Goal: Task Accomplishment & Management: Use online tool/utility

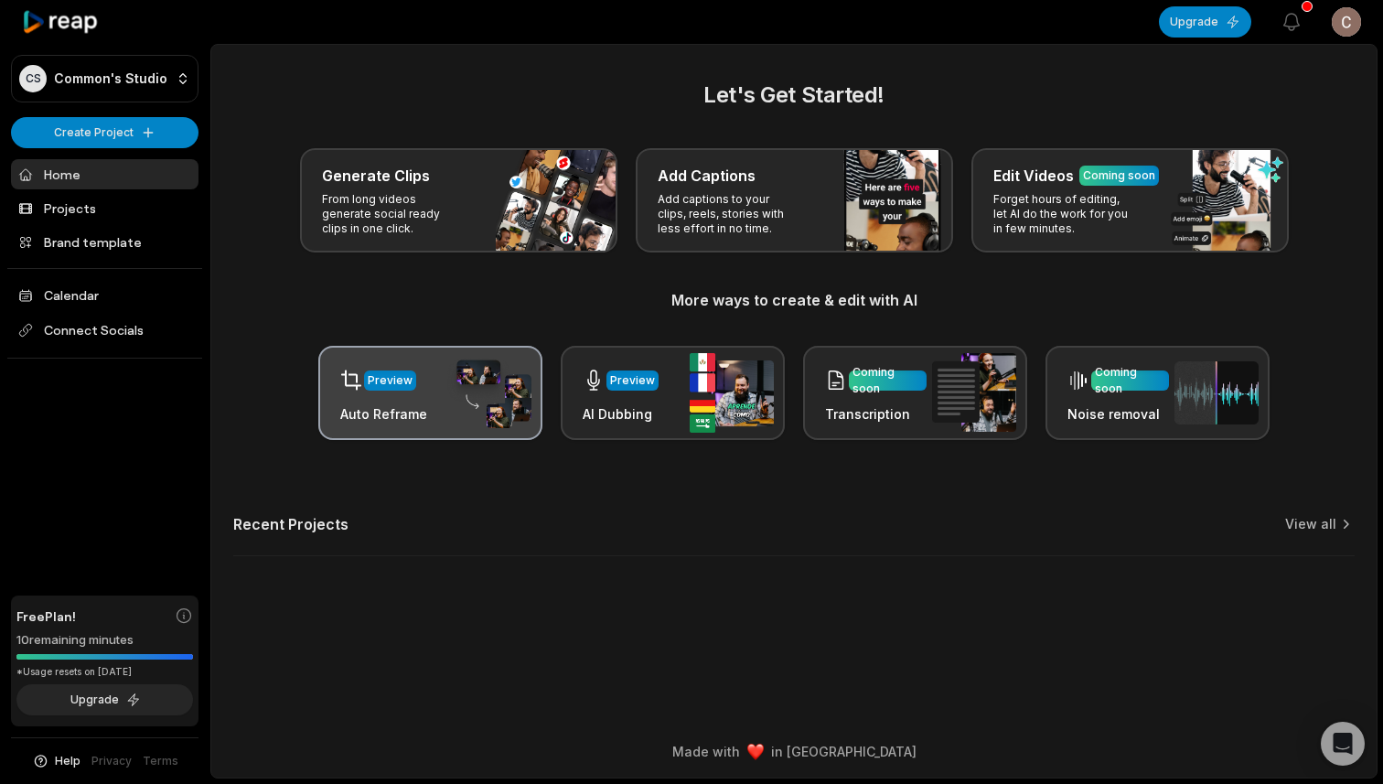
click at [435, 390] on div "Preview Auto Reframe" at bounding box center [430, 393] width 224 height 94
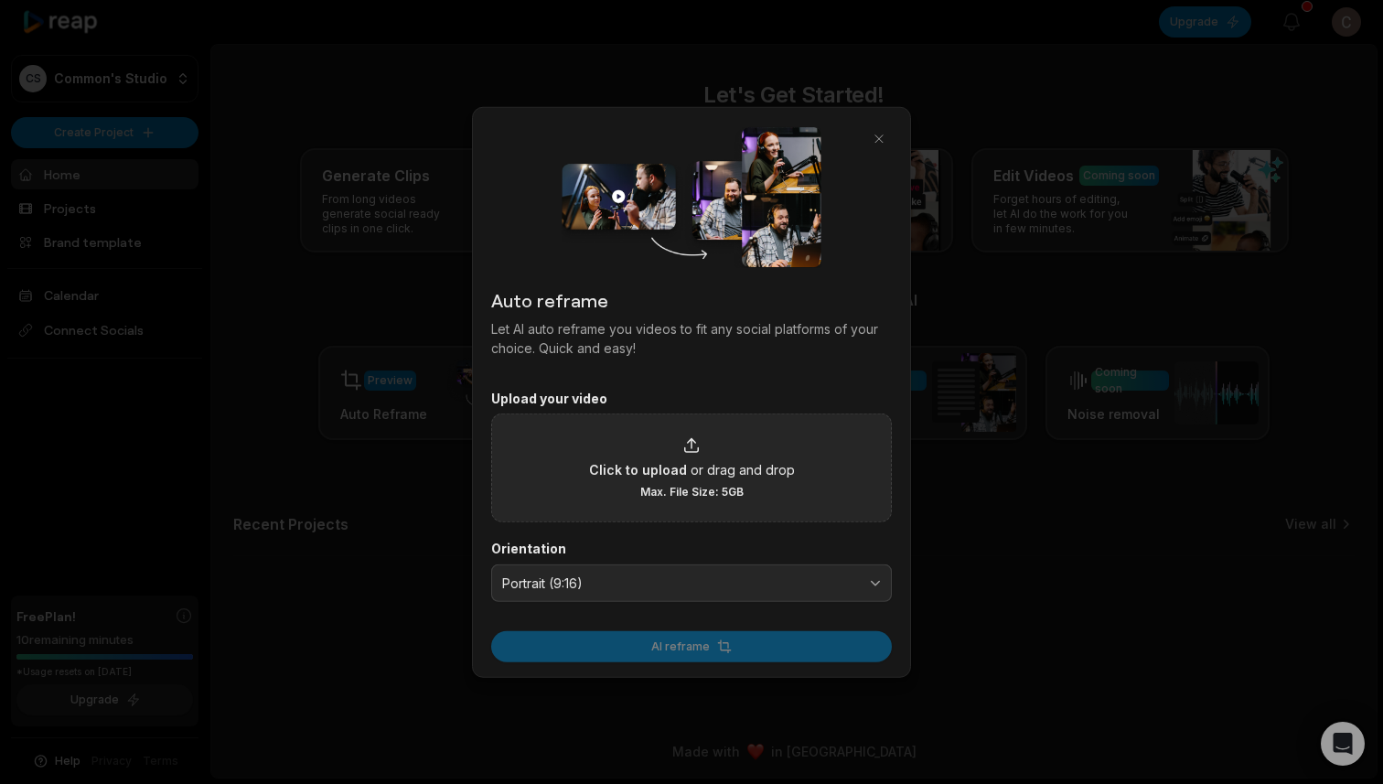
click at [729, 482] on div "Click to upload or drag and drop Max. File Size: 5GB" at bounding box center [692, 467] width 206 height 63
click at [0, 0] on input "Click to upload or drag and drop Max. File Size: 5GB" at bounding box center [0, 0] width 0 height 0
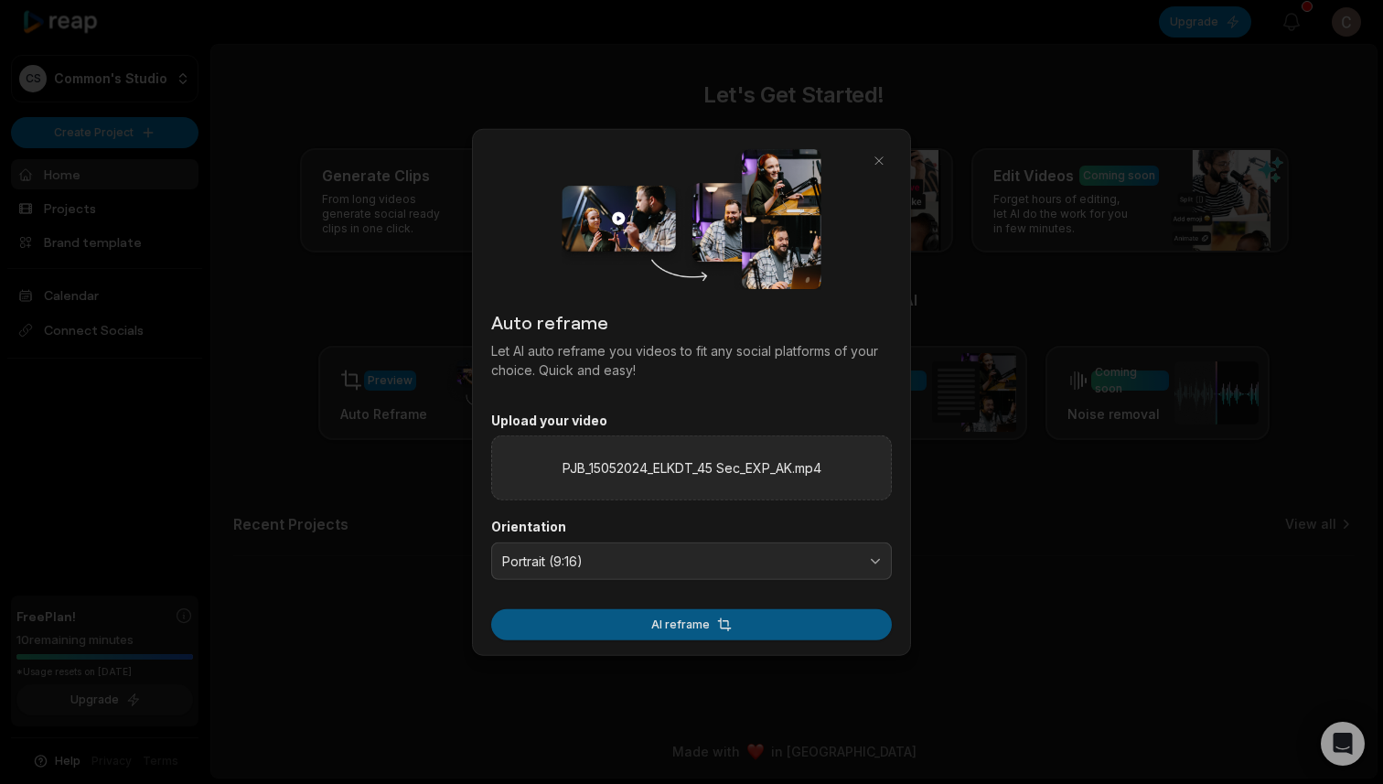
click at [747, 625] on button "AI reframe" at bounding box center [691, 624] width 401 height 31
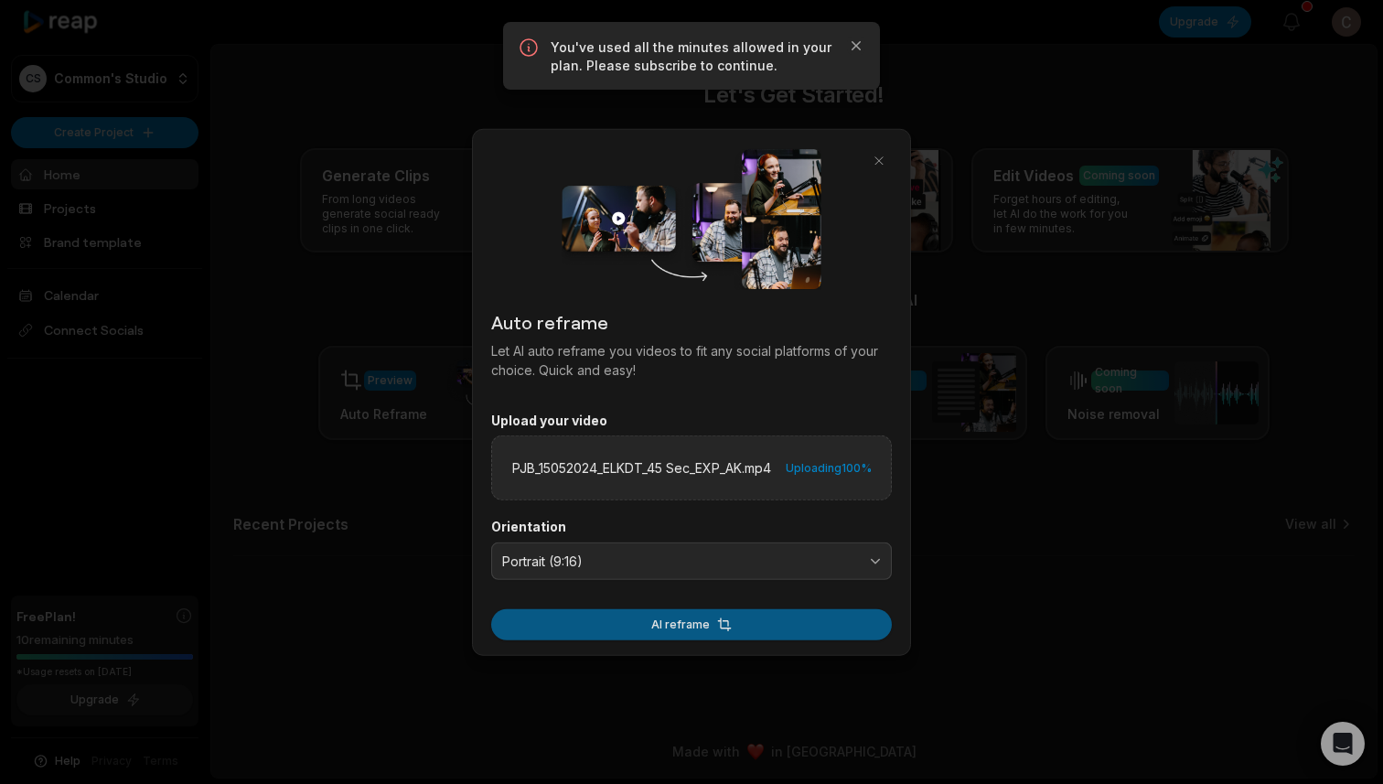
click at [731, 633] on button "AI reframe" at bounding box center [691, 624] width 401 height 31
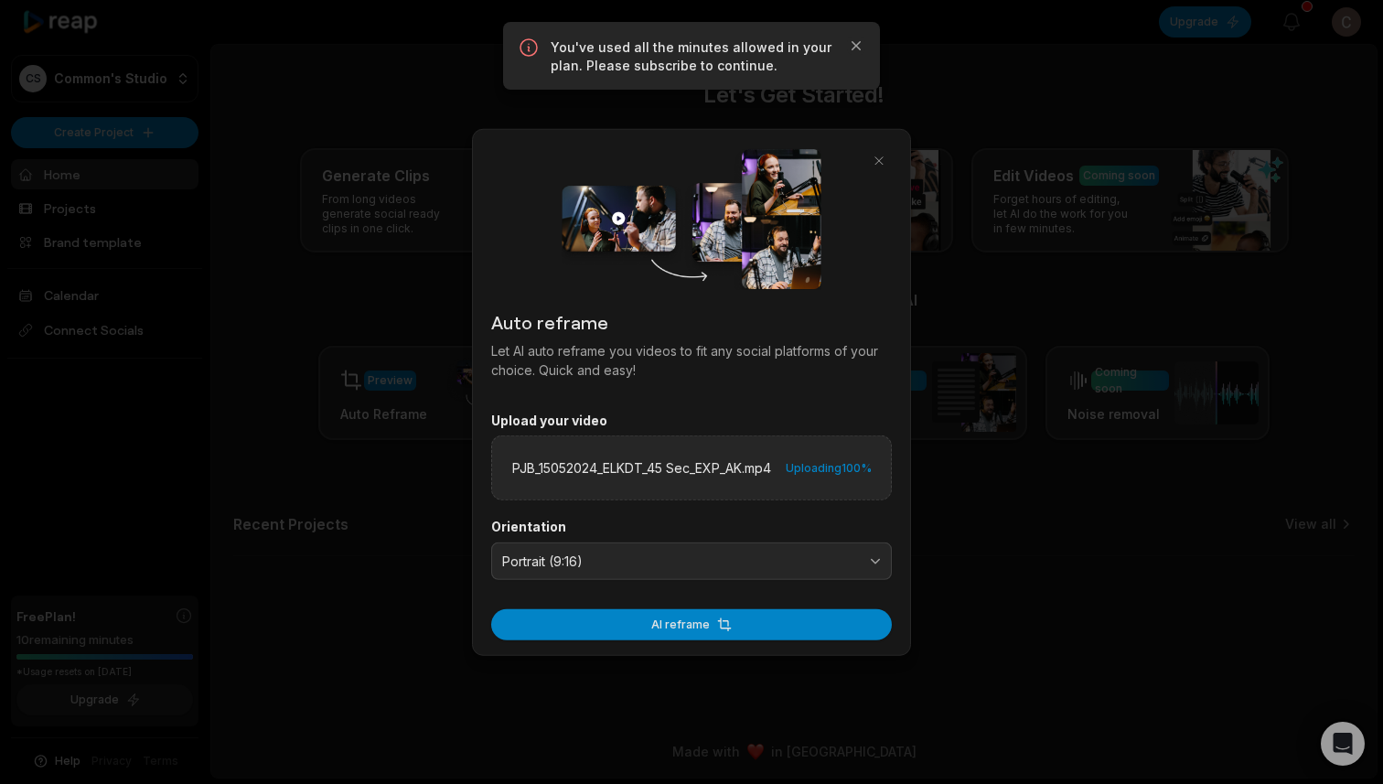
click at [1048, 399] on div at bounding box center [691, 392] width 1383 height 784
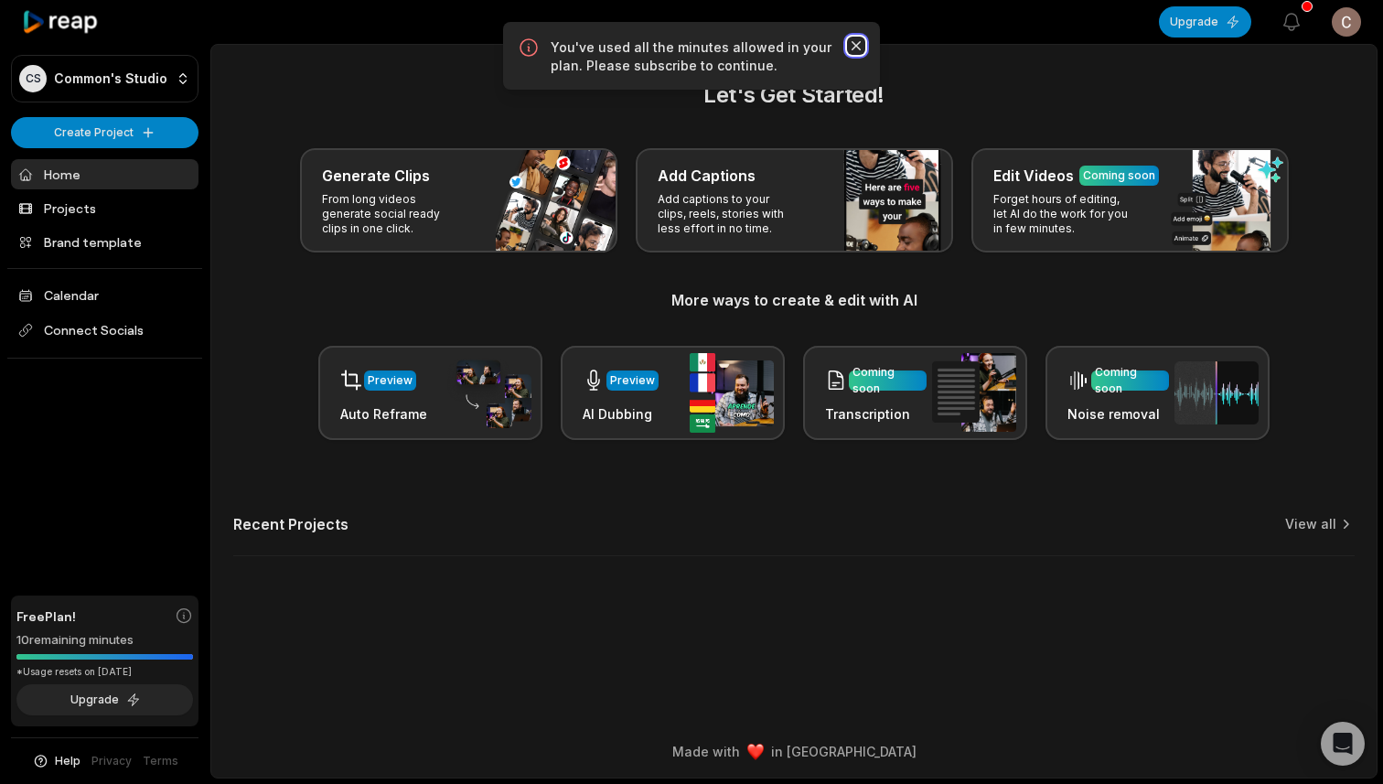
click at [859, 43] on icon "button" at bounding box center [856, 45] width 9 height 9
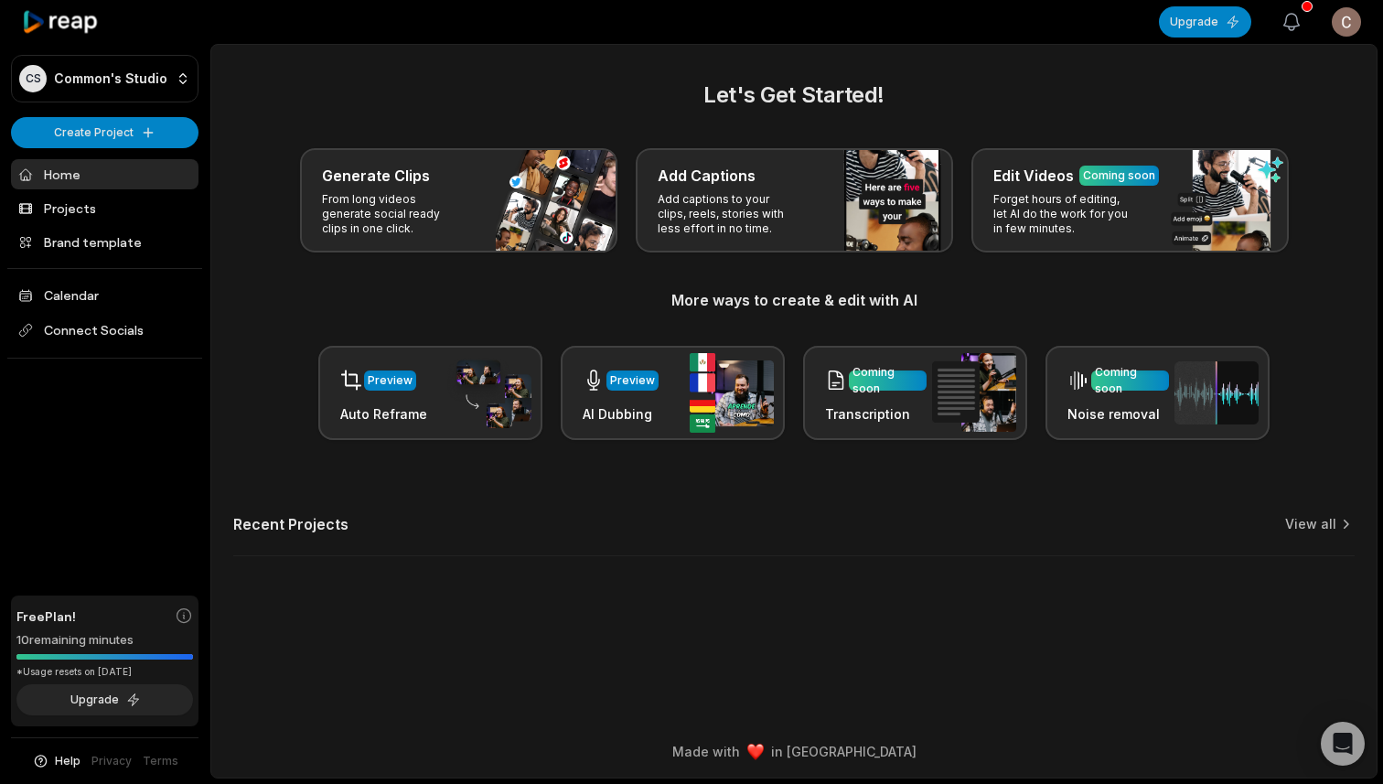
click at [1274, 23] on button "View notifications" at bounding box center [1292, 22] width 40 height 40
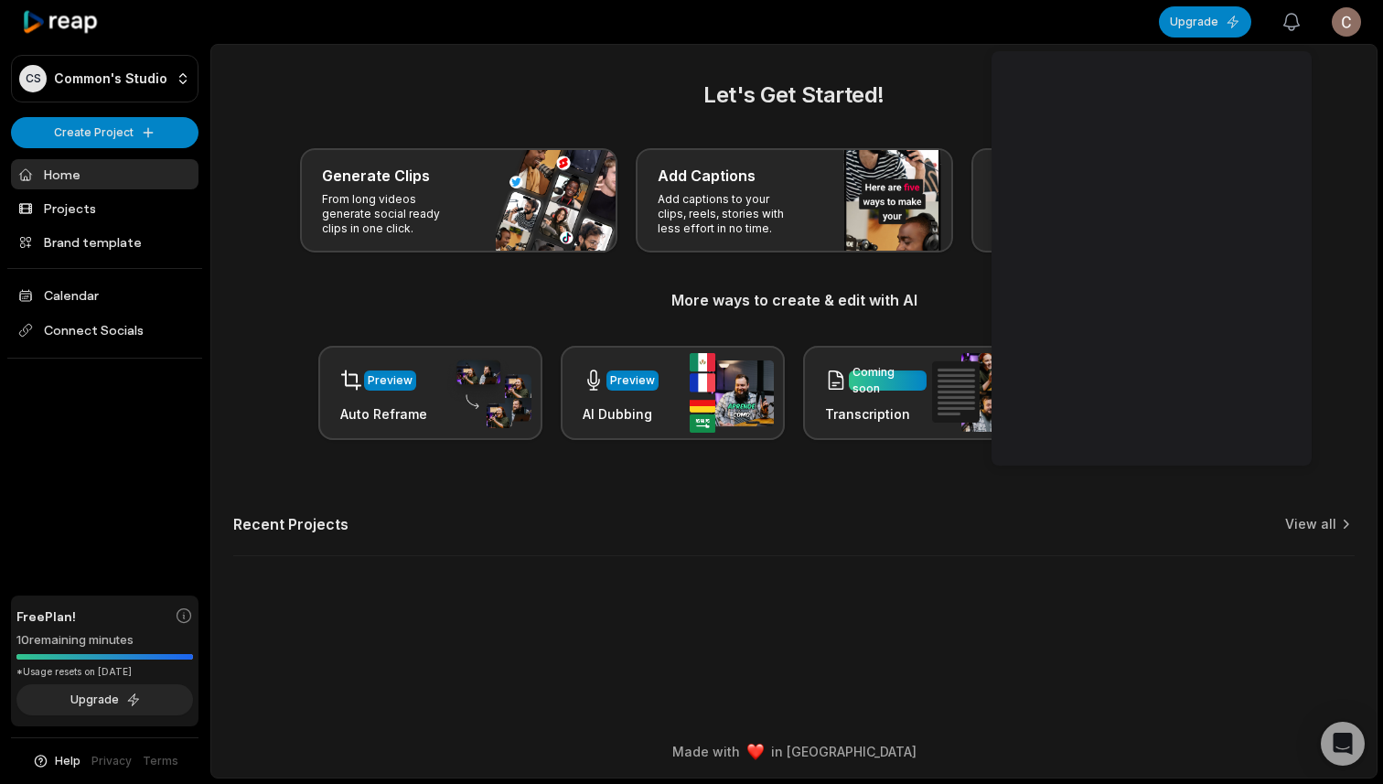
click at [1285, 25] on icon "button" at bounding box center [1292, 22] width 16 height 16
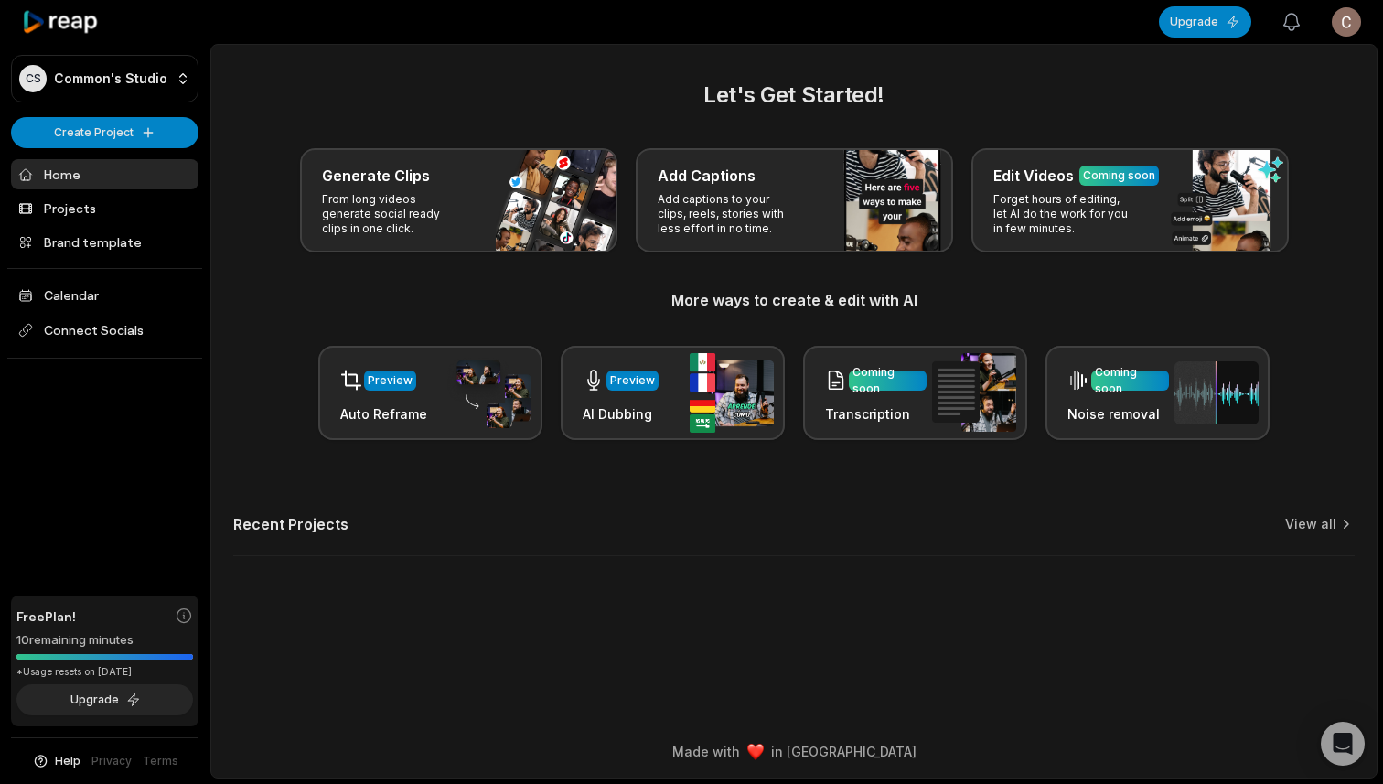
click at [1285, 25] on icon "button" at bounding box center [1292, 22] width 16 height 16
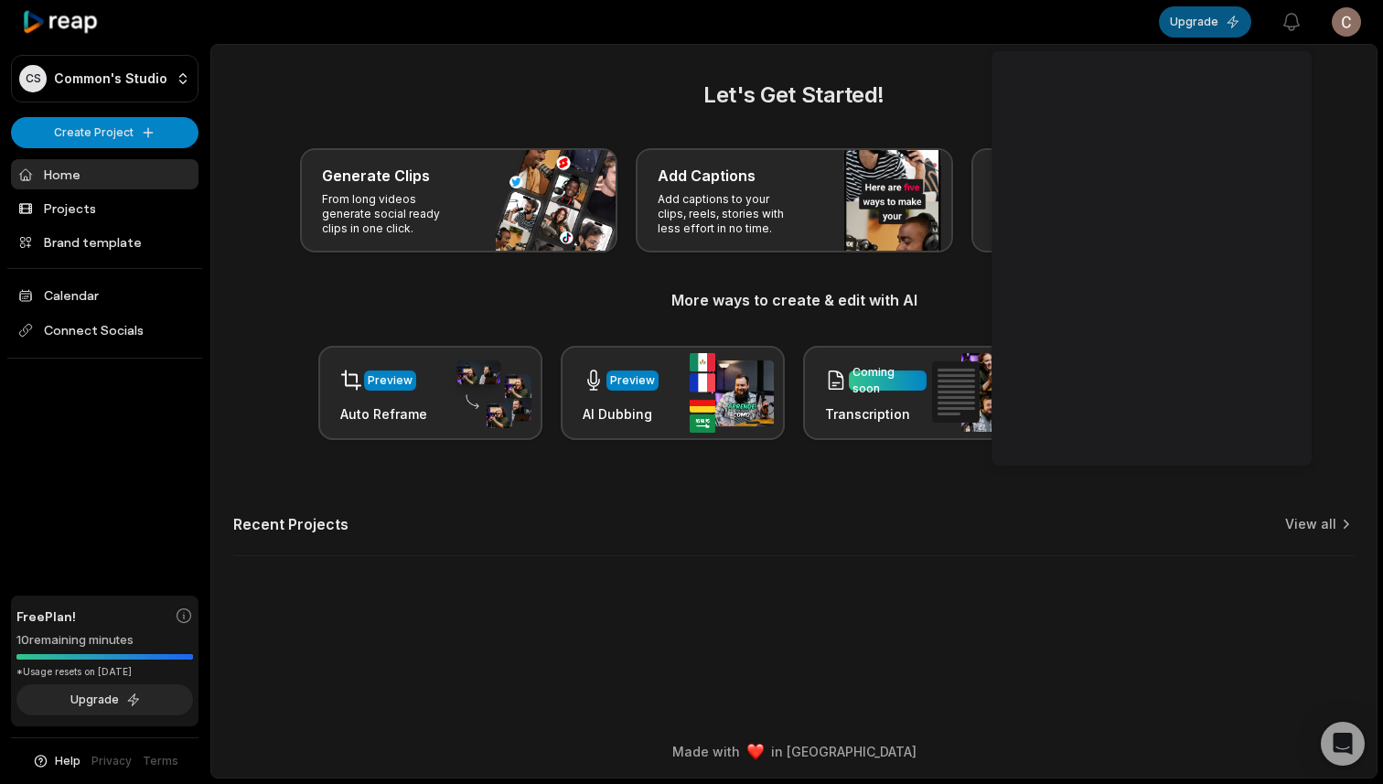
click at [1220, 27] on button "Upgrade" at bounding box center [1205, 21] width 92 height 31
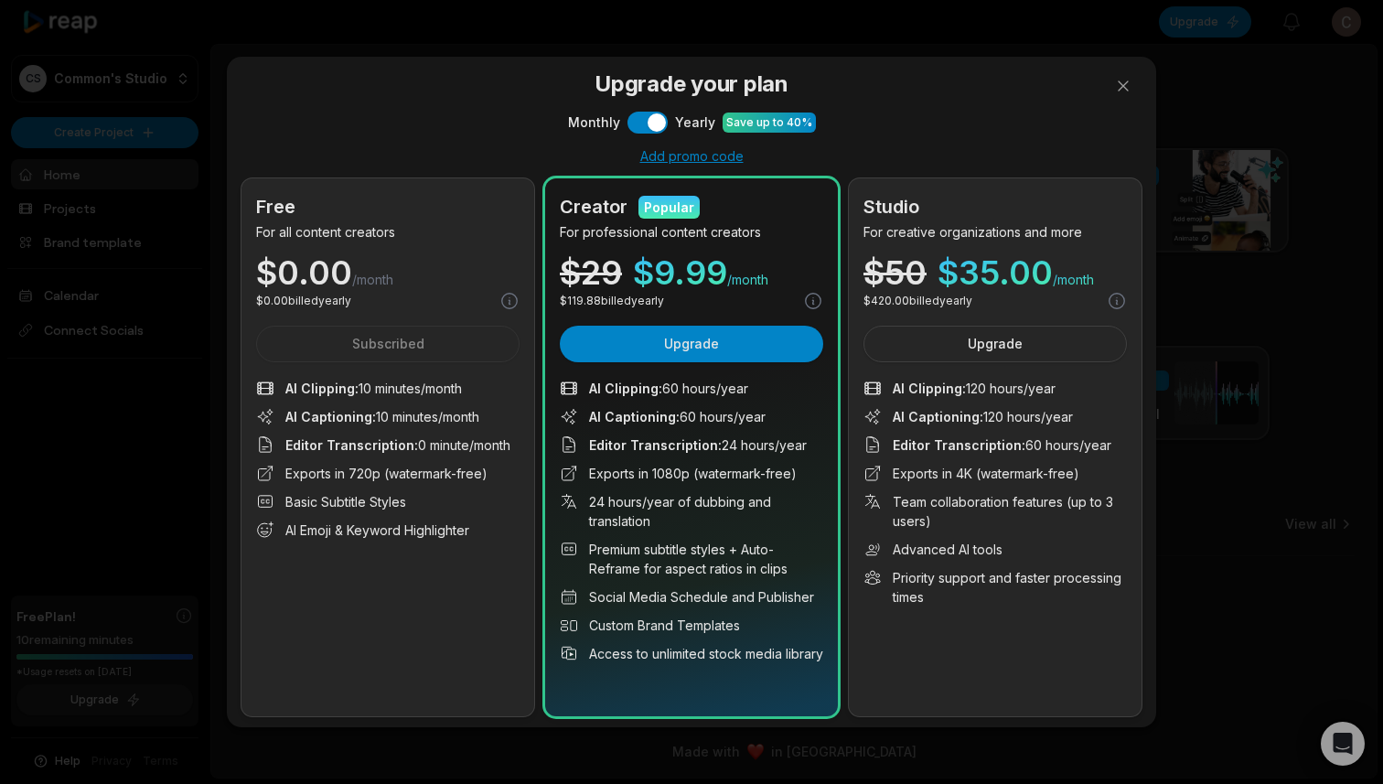
click at [207, 508] on div "Upgrade your plan Monthly Use setting Yearly Save up to 40% Add promo code Free…" at bounding box center [691, 392] width 1383 height 784
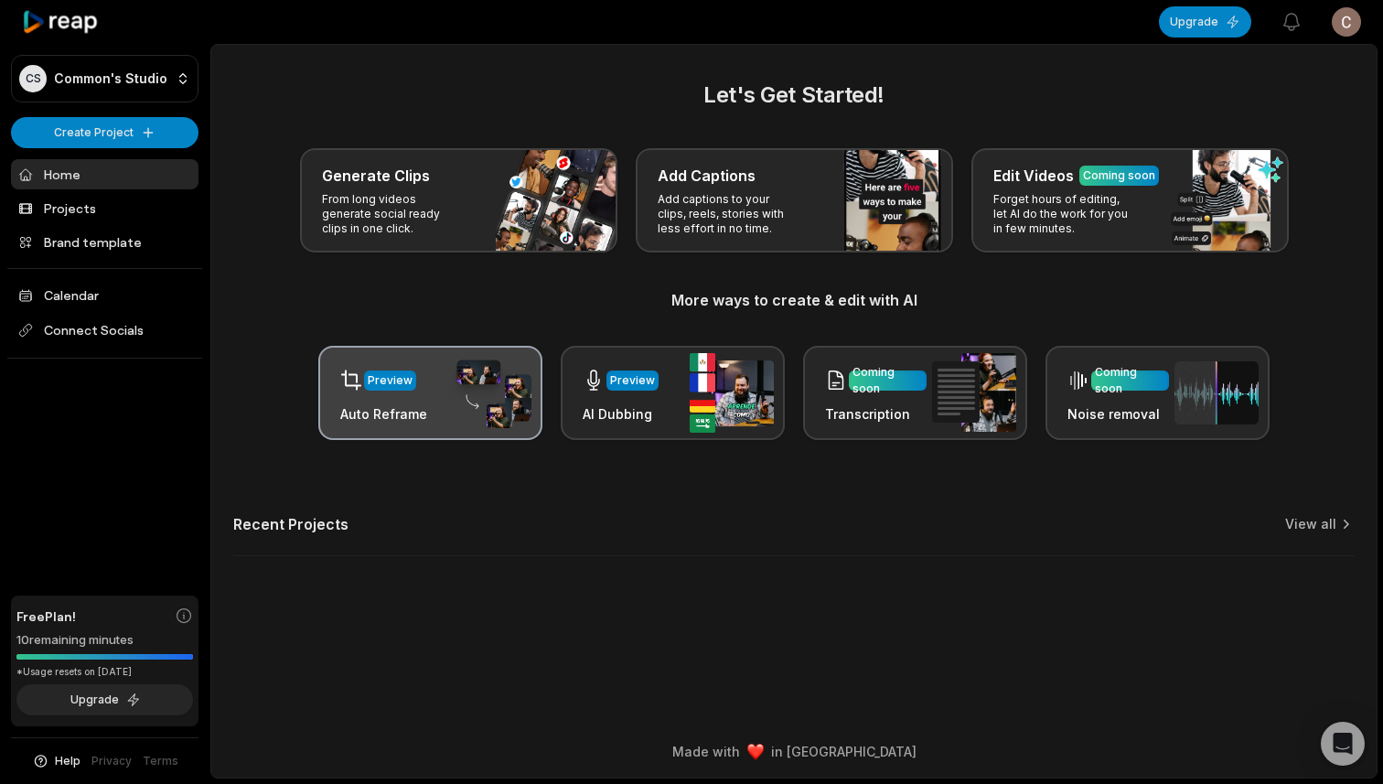
click at [360, 399] on div "Preview Auto Reframe" at bounding box center [383, 392] width 87 height 62
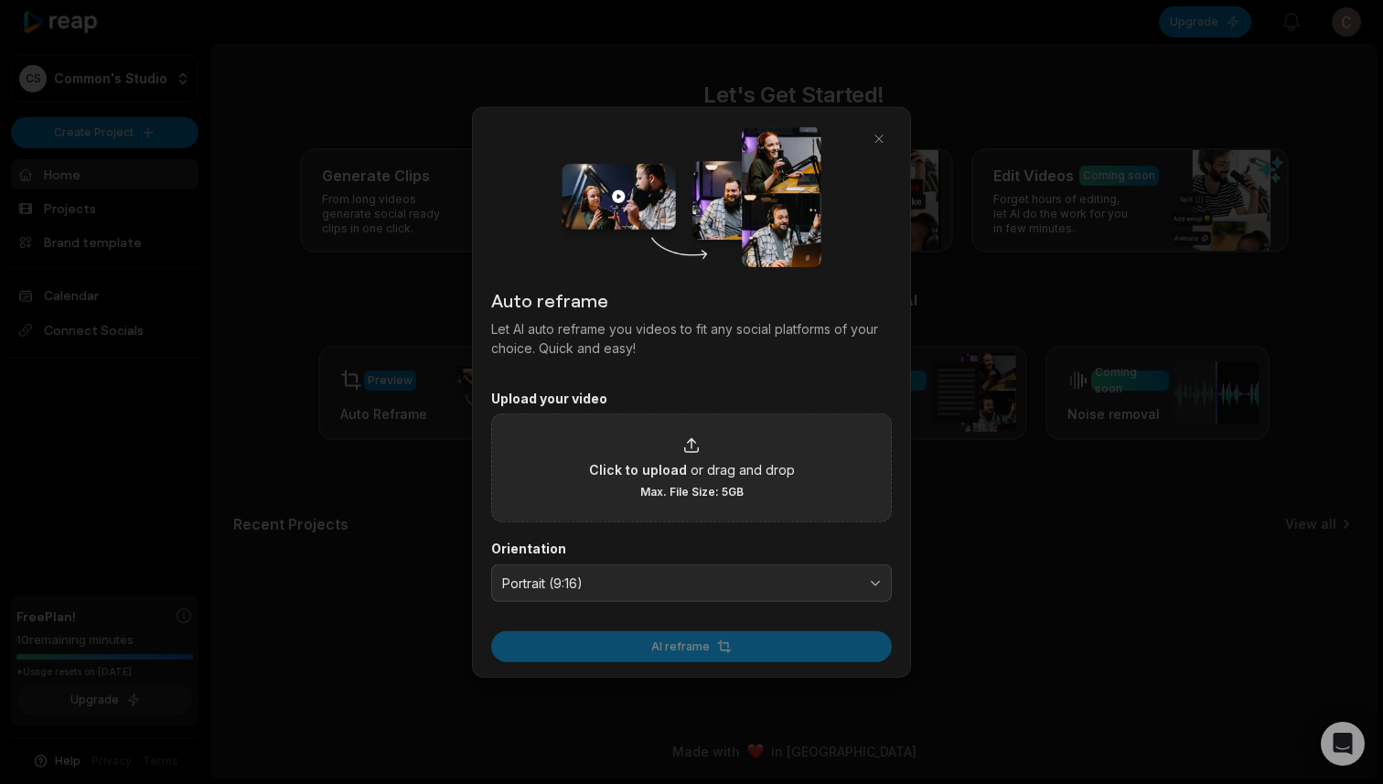
click at [666, 468] on span "Click to upload" at bounding box center [638, 469] width 98 height 19
click at [0, 0] on input "Click to upload or drag and drop Max. File Size: 5GB" at bounding box center [0, 0] width 0 height 0
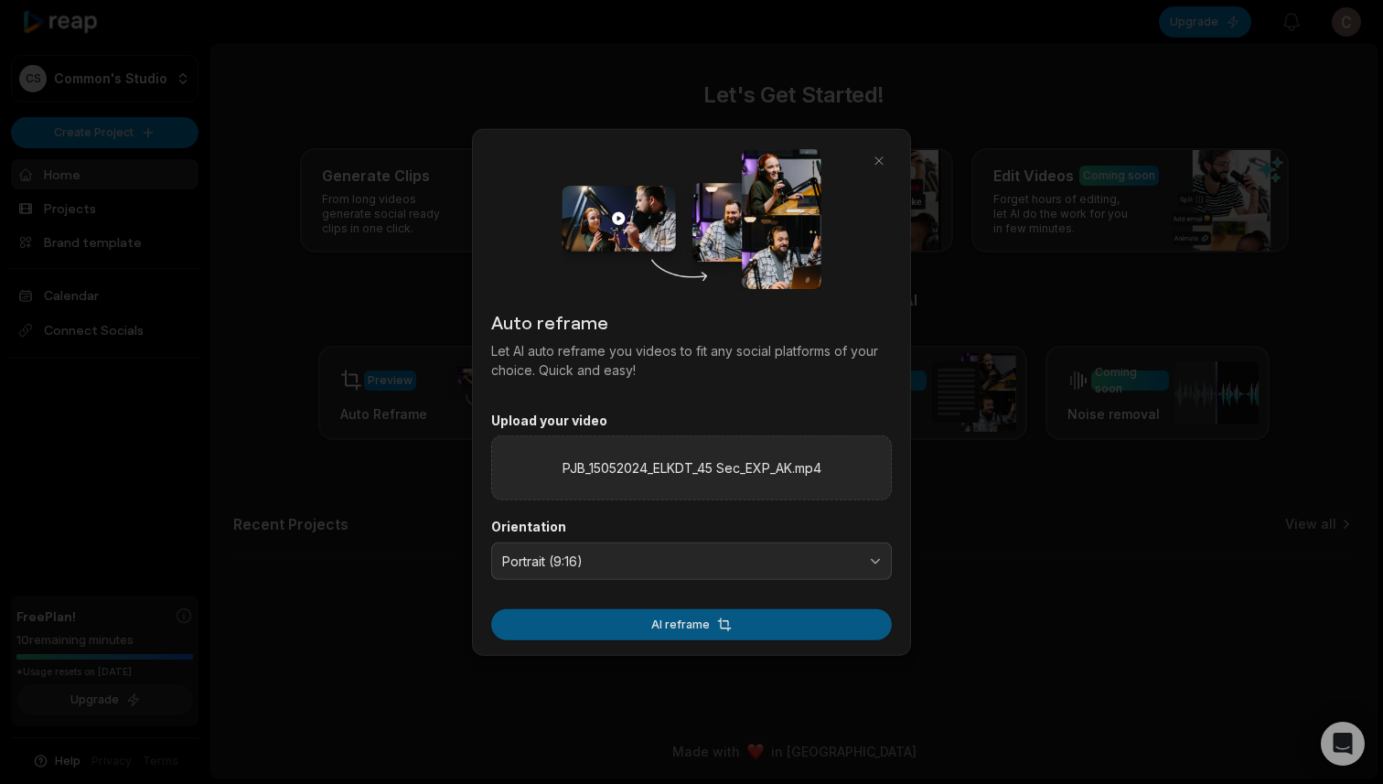
click at [782, 610] on button "AI reframe" at bounding box center [691, 624] width 401 height 31
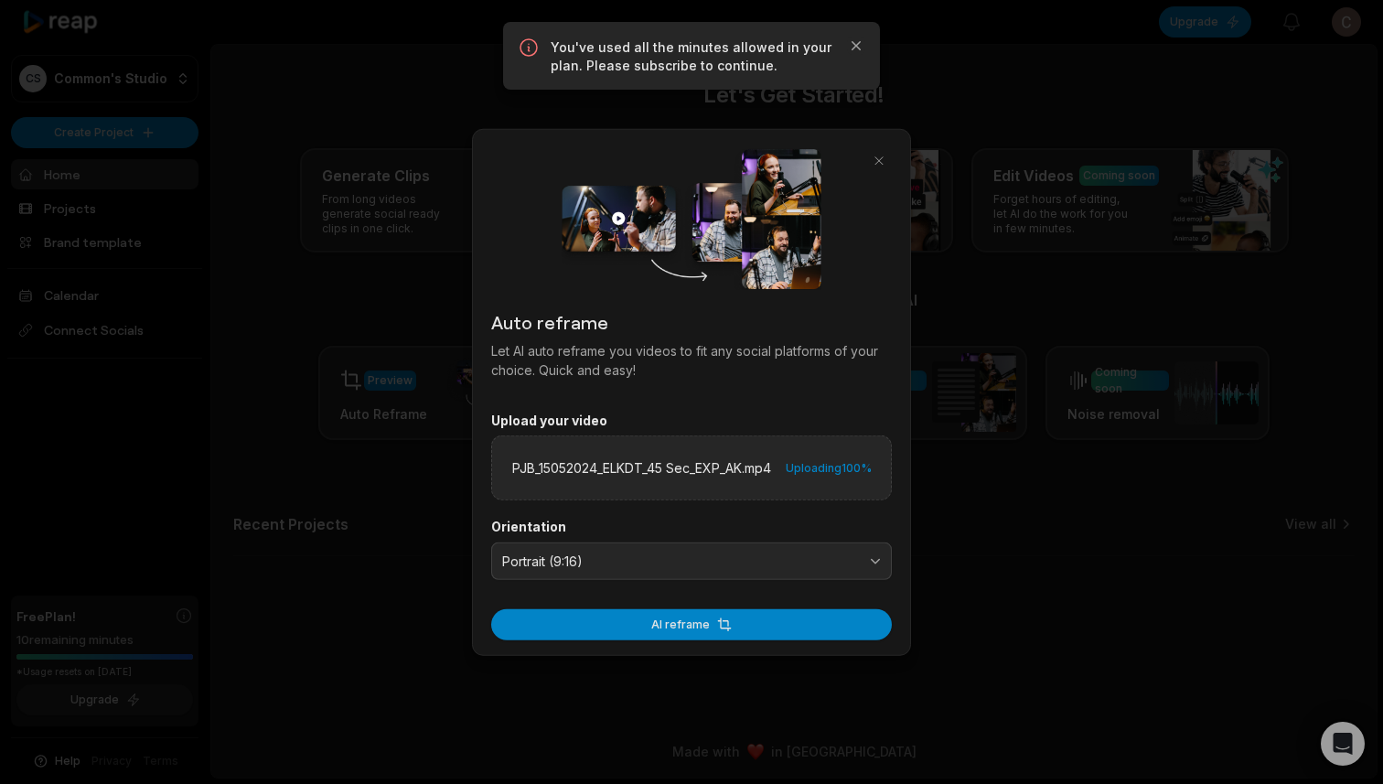
click at [946, 253] on div at bounding box center [691, 392] width 1383 height 784
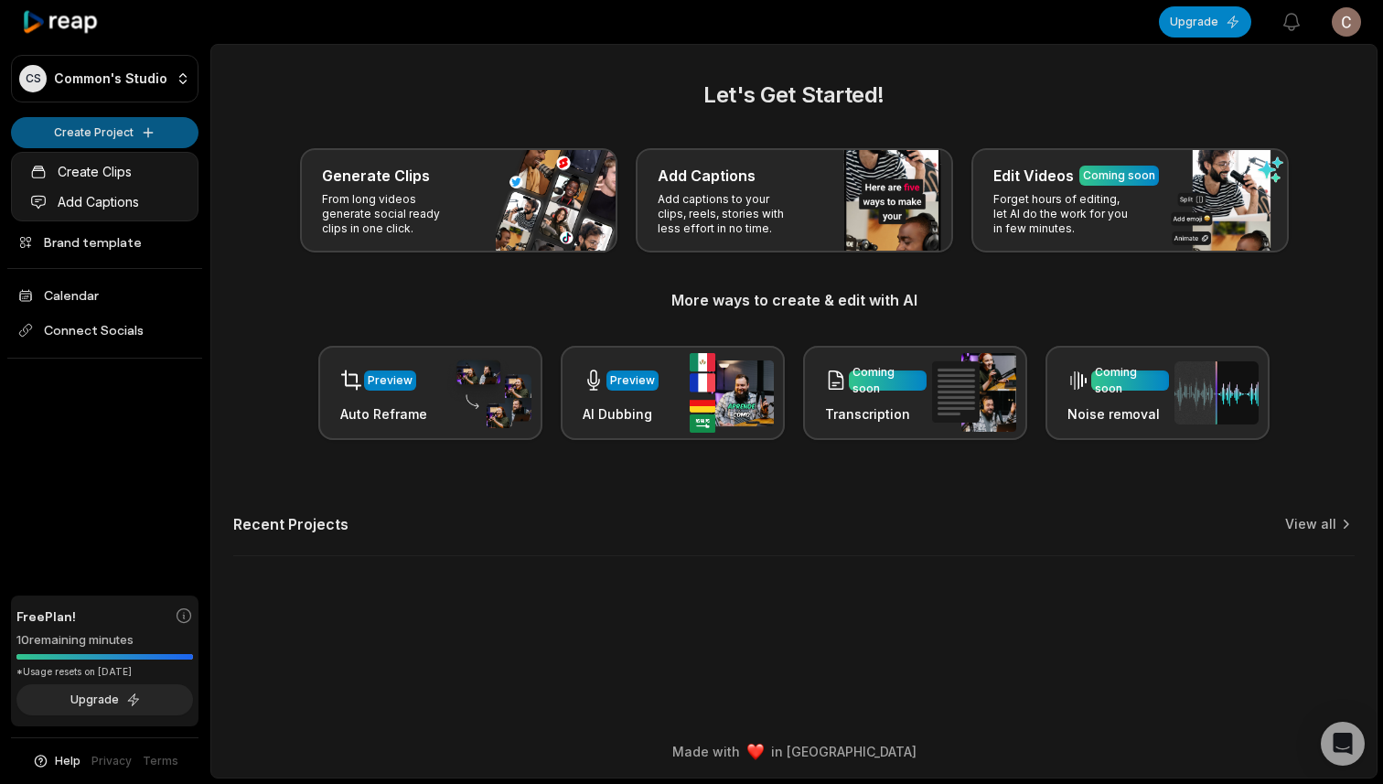
click at [136, 142] on html "CS Common's Studio Create Project Home Projects Brand template Calendar Connect…" at bounding box center [691, 392] width 1383 height 784
click at [125, 177] on link "Create Clips" at bounding box center [105, 171] width 178 height 30
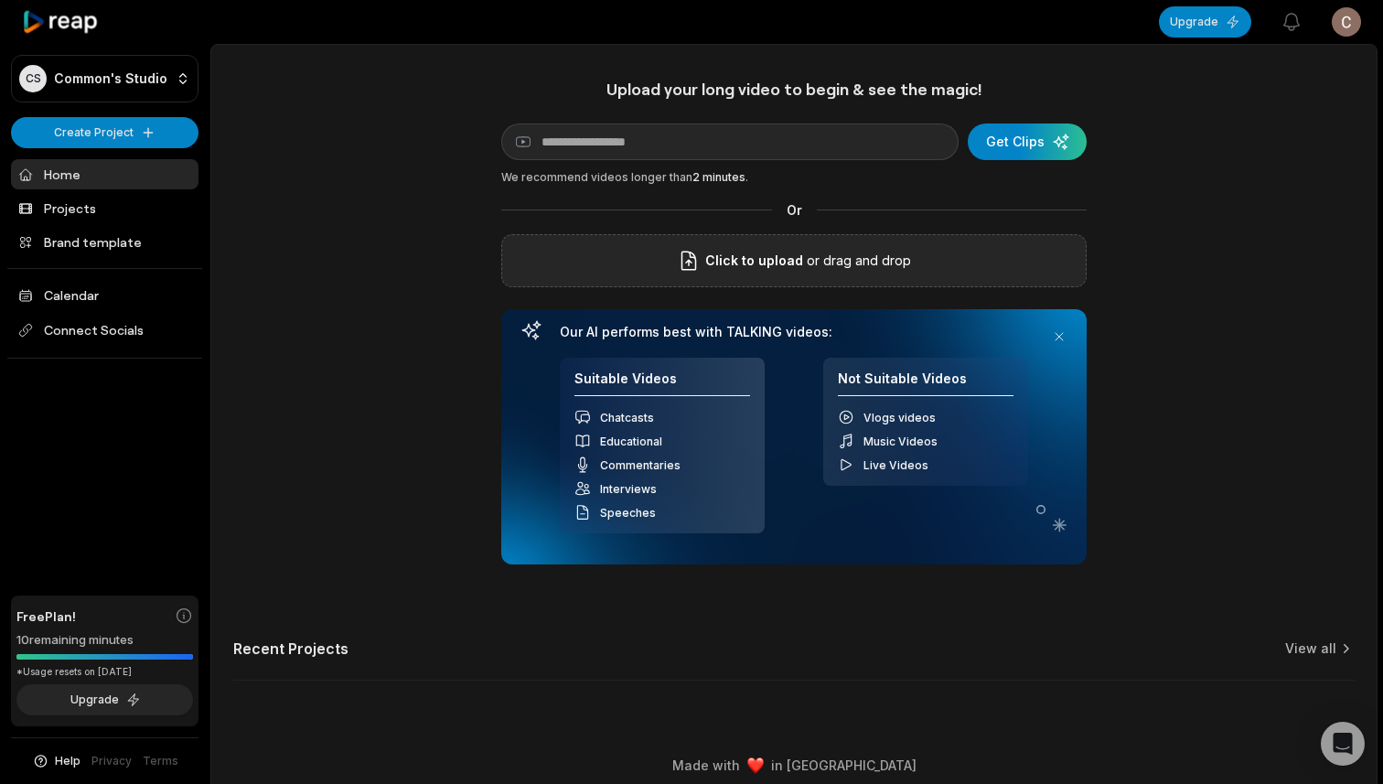
click at [768, 263] on span "Click to upload" at bounding box center [754, 261] width 98 height 22
click at [0, 0] on input "Click to upload" at bounding box center [0, 0] width 0 height 0
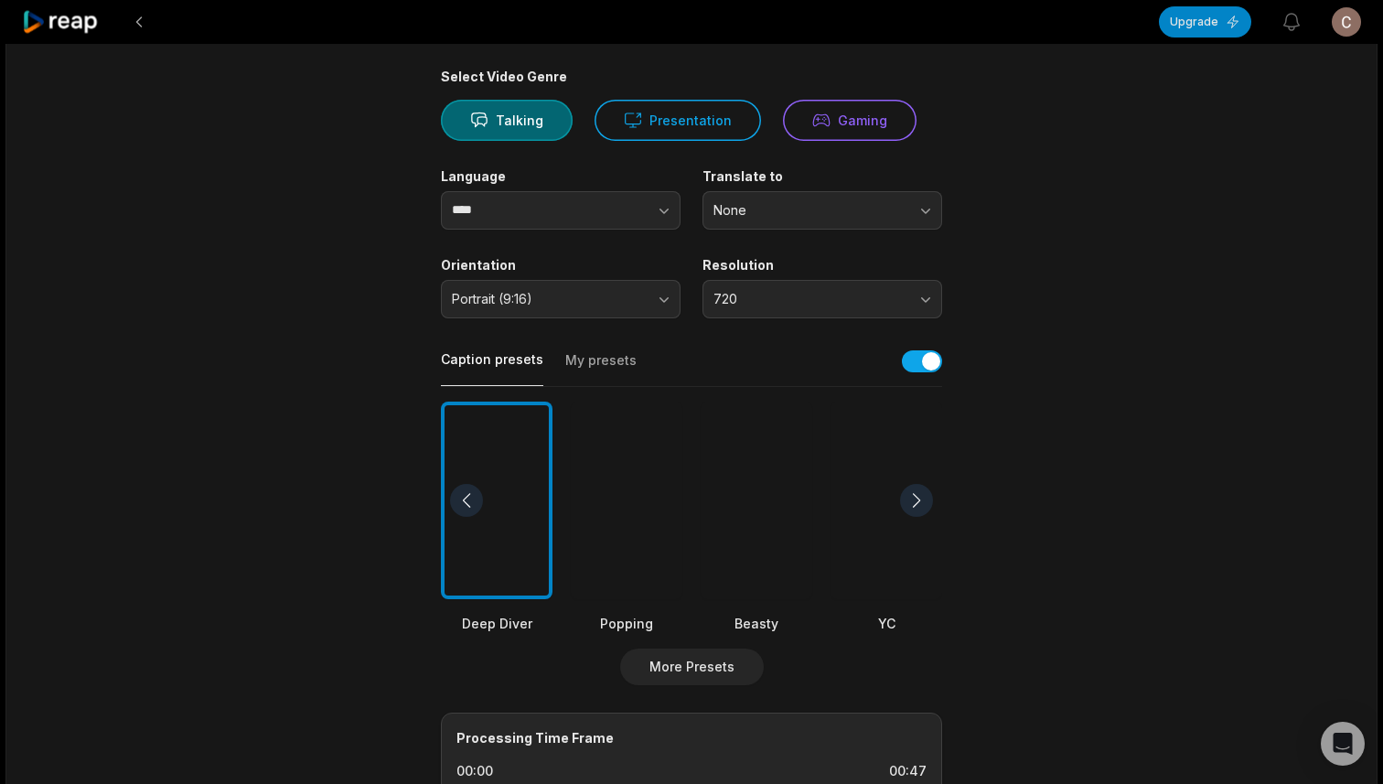
scroll to position [144, 0]
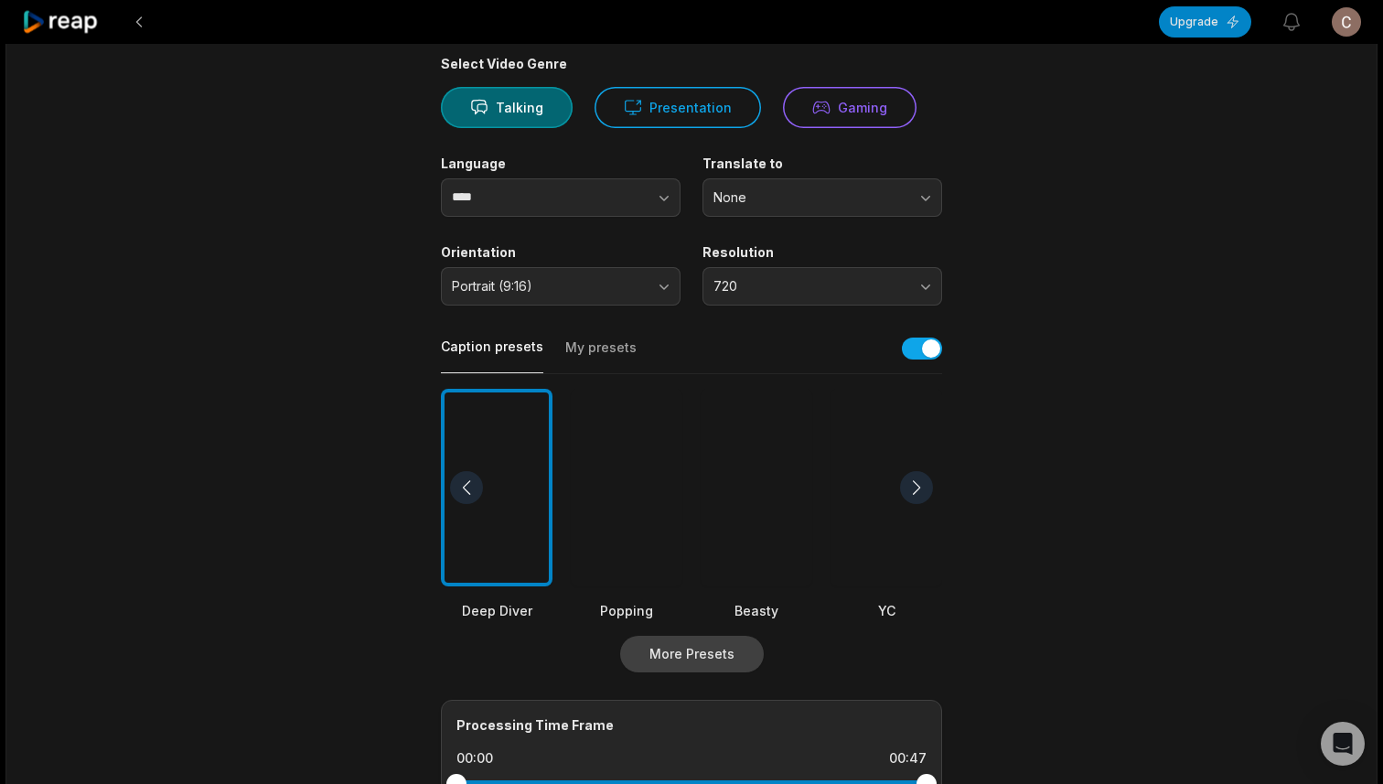
click at [700, 648] on button "More Presets" at bounding box center [692, 654] width 144 height 37
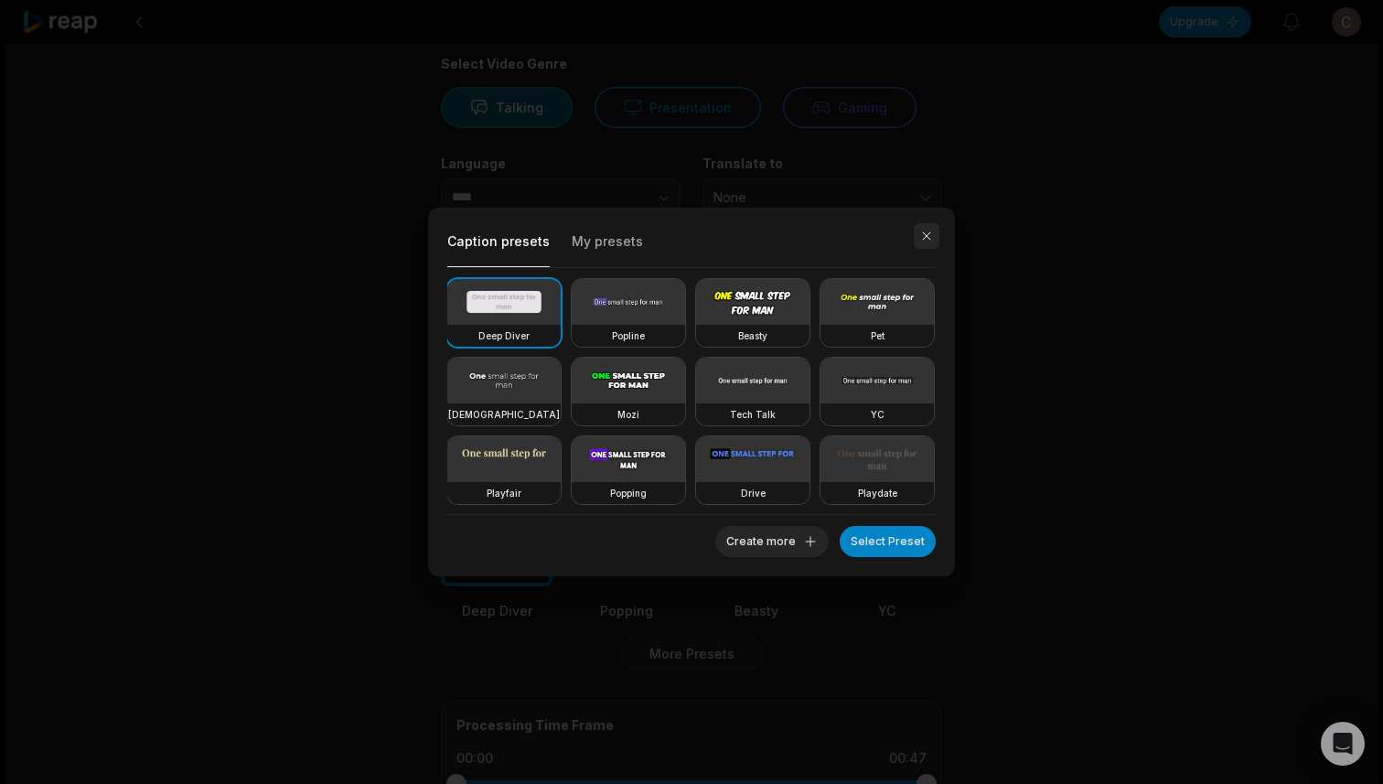
click at [928, 230] on button "button" at bounding box center [927, 236] width 26 height 26
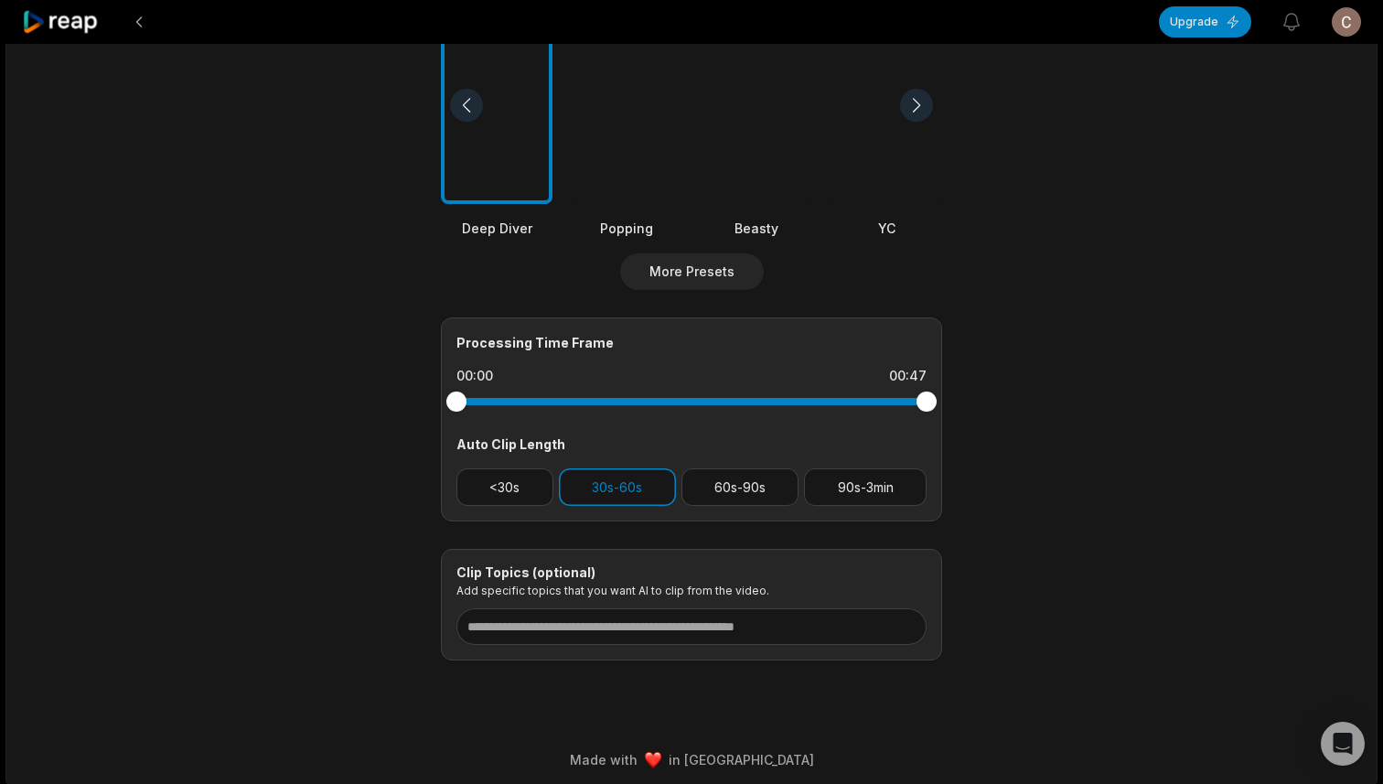
scroll to position [528, 0]
click at [532, 486] on button "<30s" at bounding box center [504, 486] width 97 height 38
click at [639, 479] on button "30s-60s" at bounding box center [617, 486] width 117 height 38
click at [607, 484] on button "30s-60s" at bounding box center [617, 486] width 117 height 38
click at [532, 488] on button "<30s" at bounding box center [504, 486] width 97 height 38
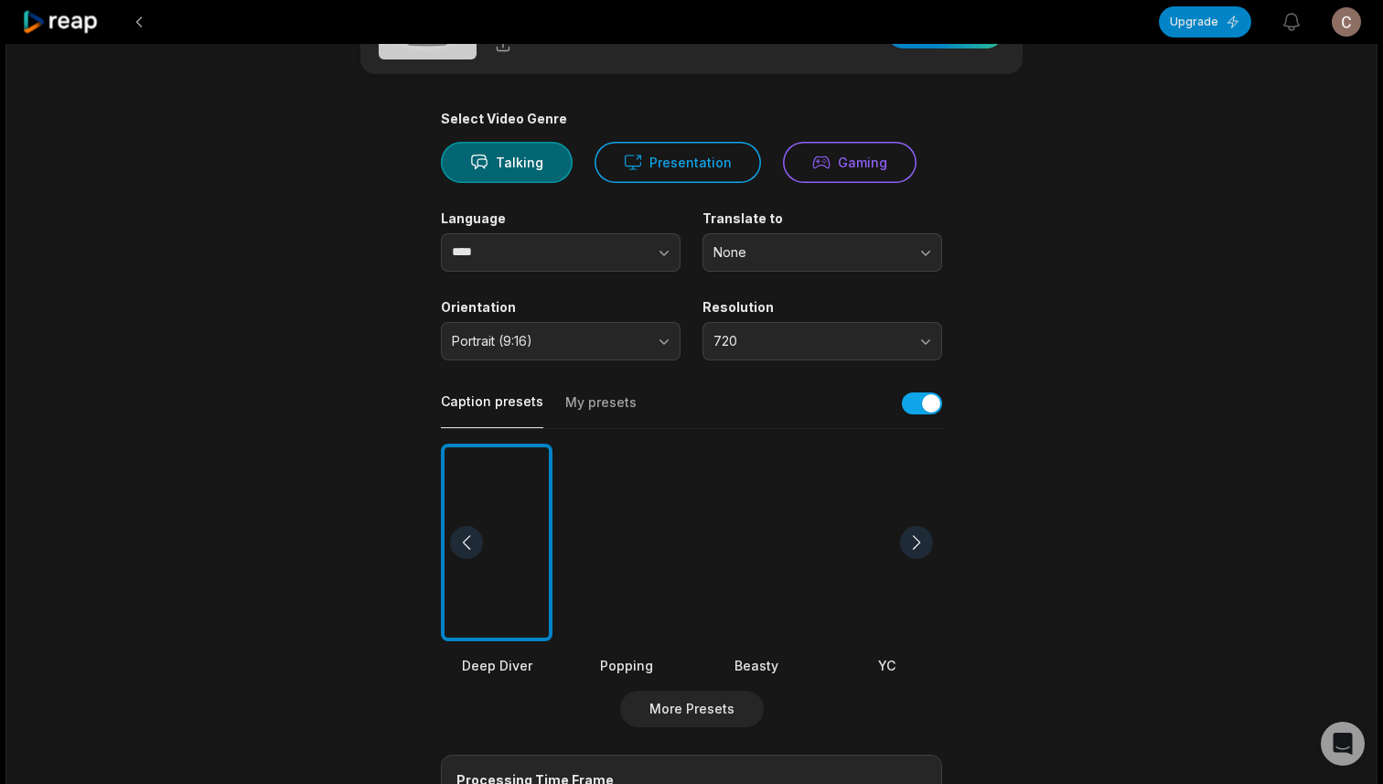
scroll to position [102, 0]
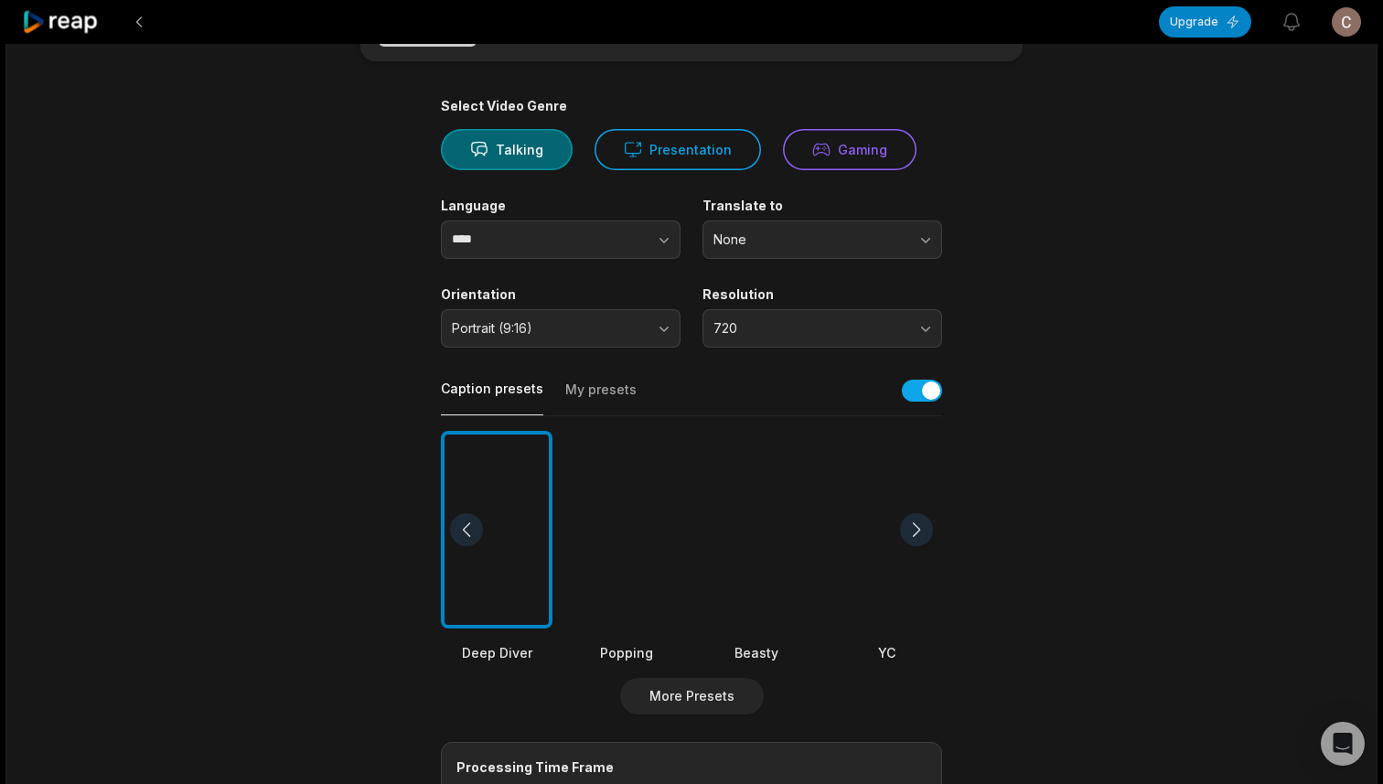
click at [617, 402] on button "My presets" at bounding box center [600, 398] width 71 height 35
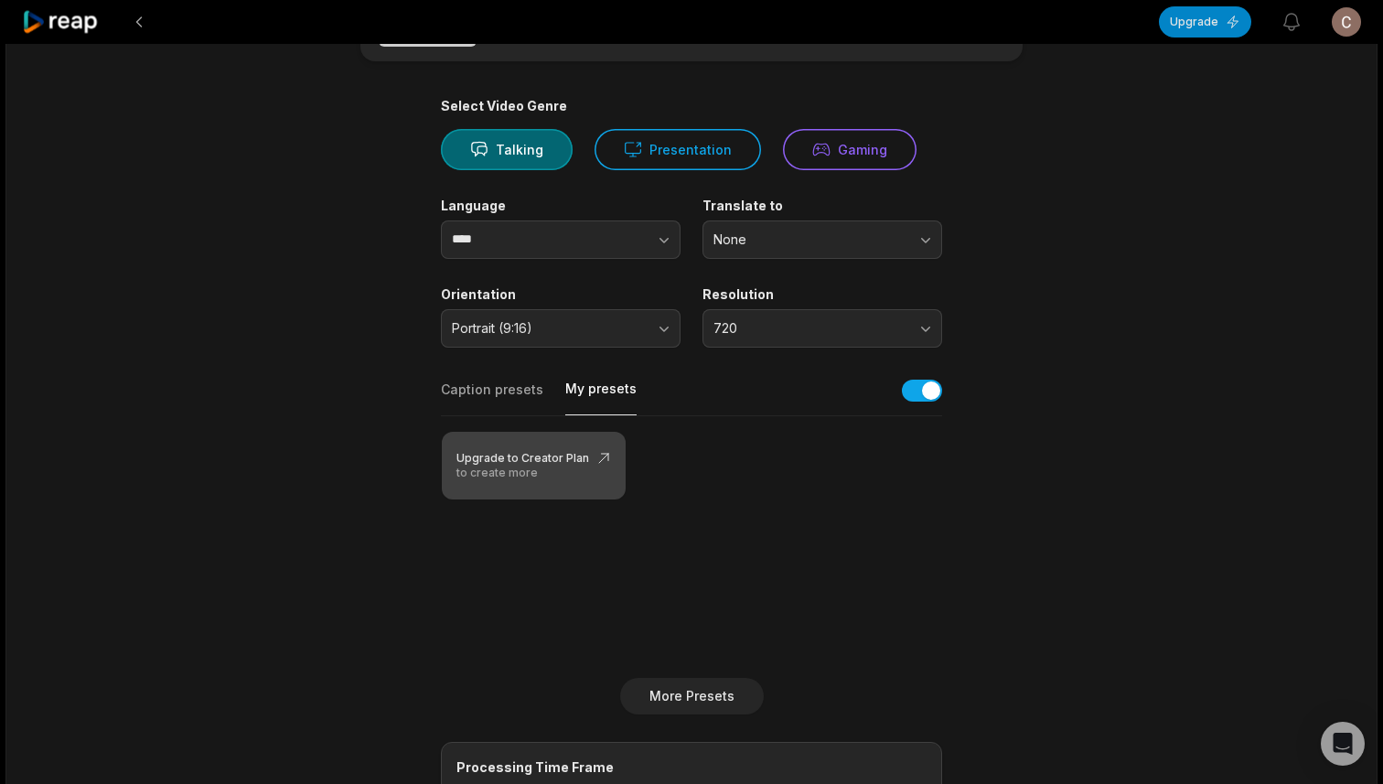
click at [570, 455] on div "Upgrade to Creator Plan" at bounding box center [533, 458] width 155 height 15
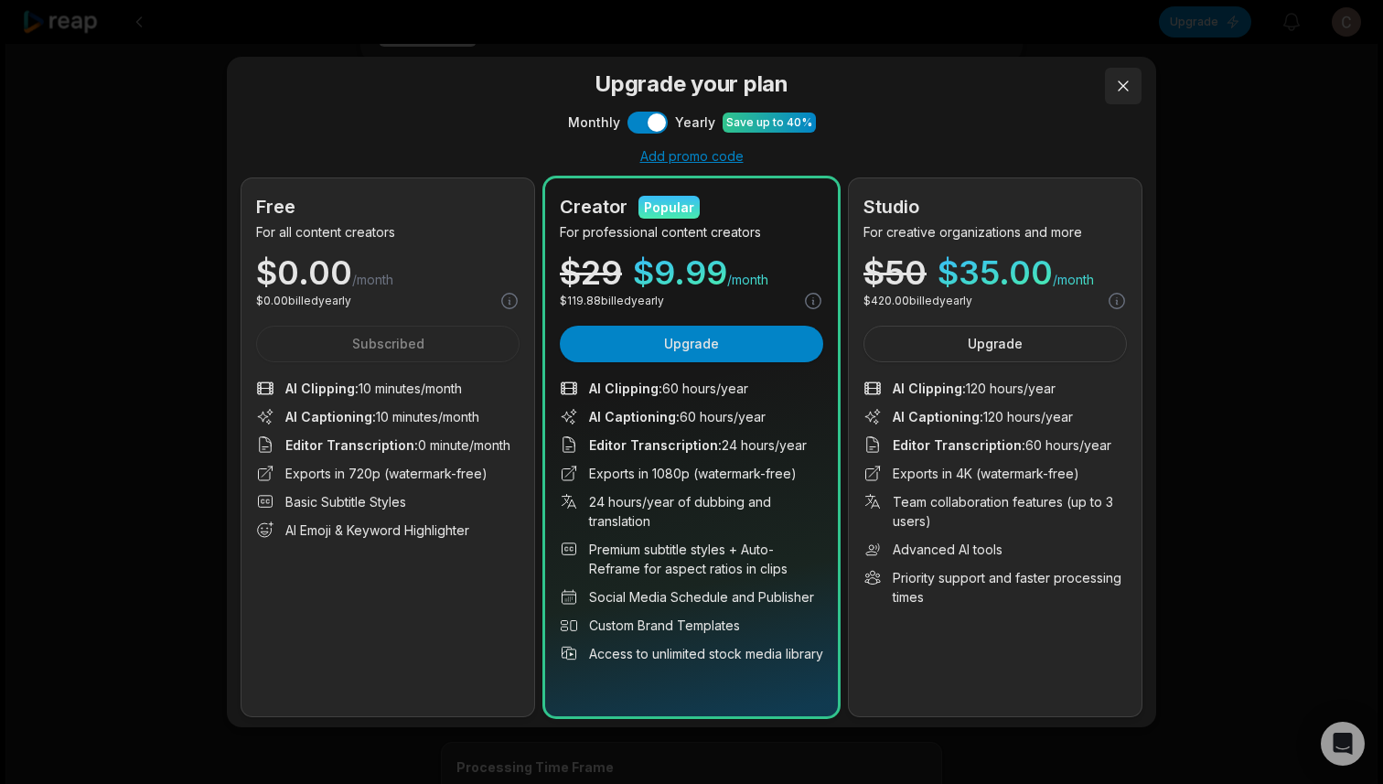
click at [1120, 84] on button at bounding box center [1123, 86] width 37 height 37
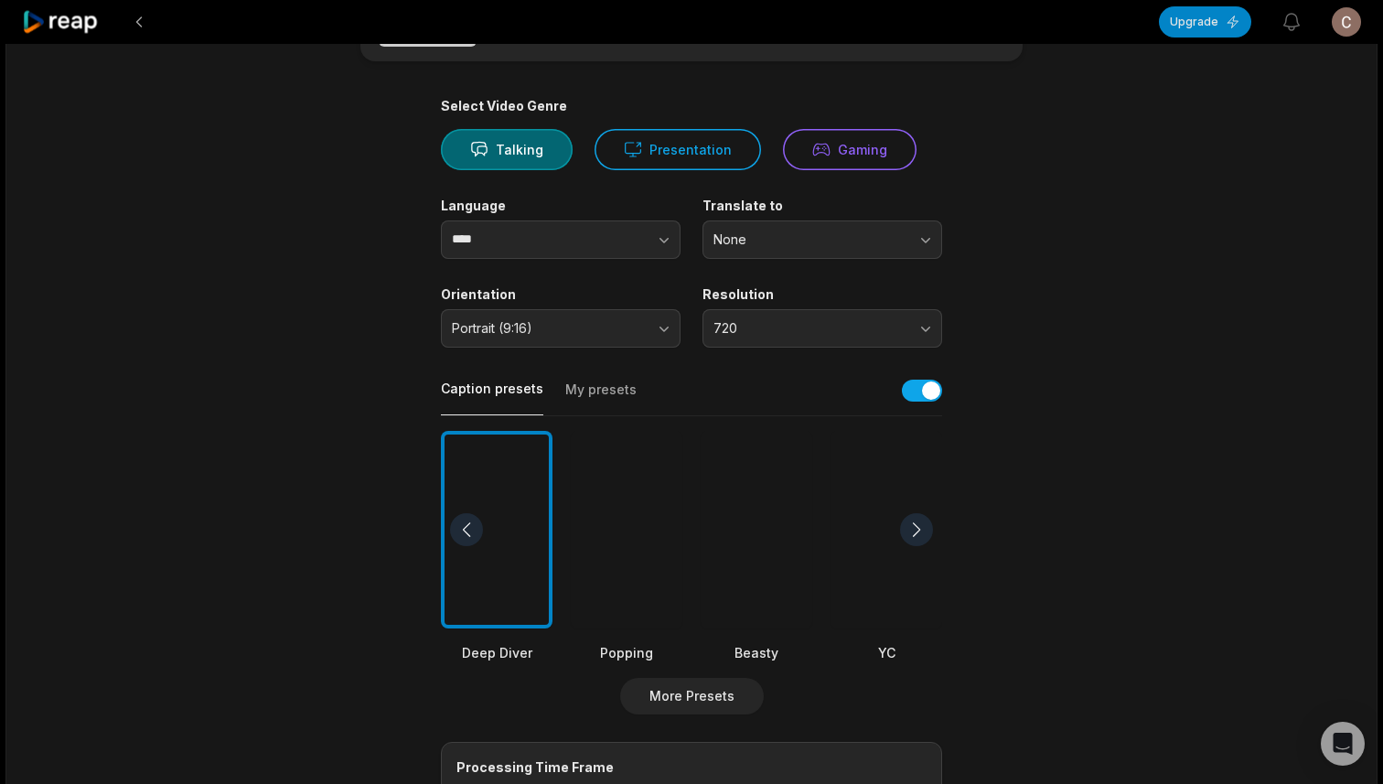
click at [522, 392] on button "Caption presets" at bounding box center [492, 398] width 102 height 36
click at [731, 693] on button "More Presets" at bounding box center [692, 696] width 144 height 37
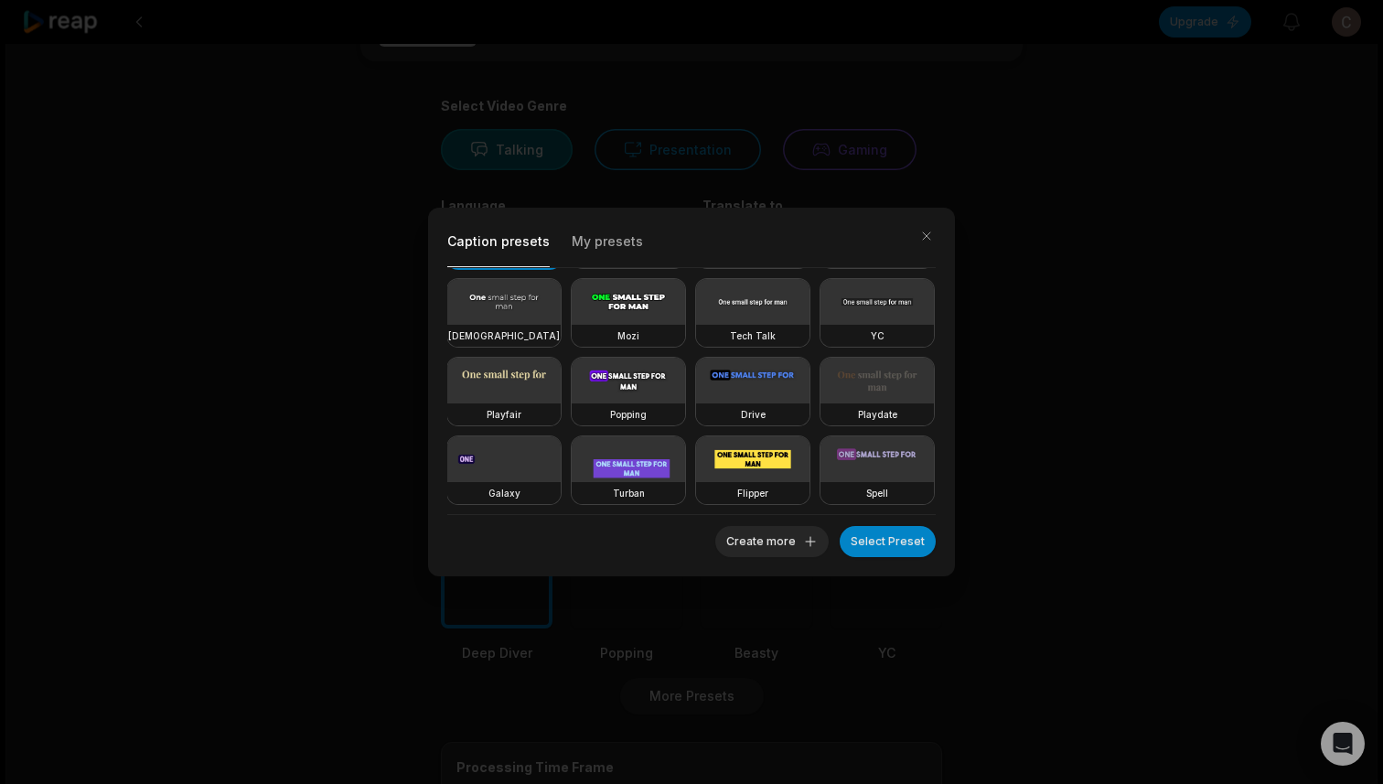
scroll to position [160, 0]
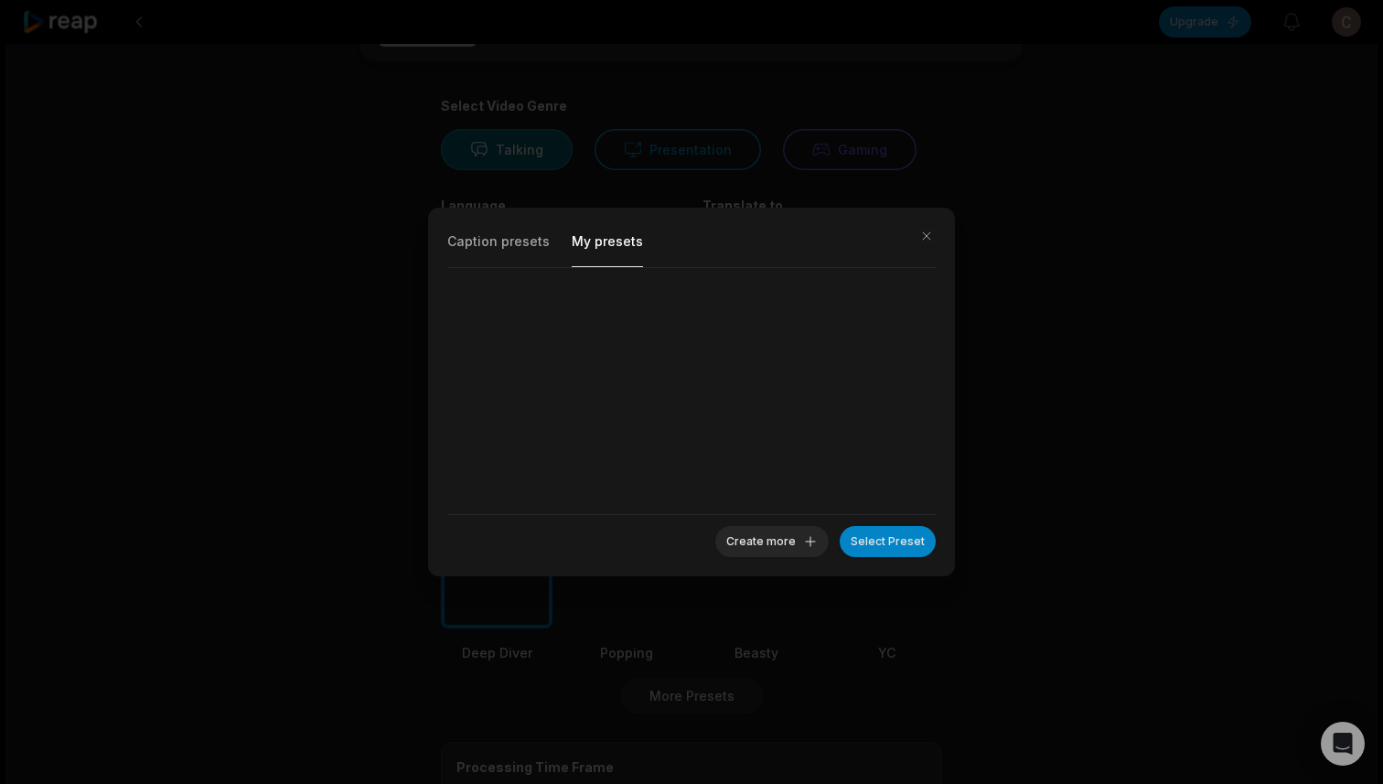
click at [620, 249] on button "My presets" at bounding box center [607, 247] width 71 height 40
click at [517, 242] on button "Caption presets" at bounding box center [498, 247] width 102 height 39
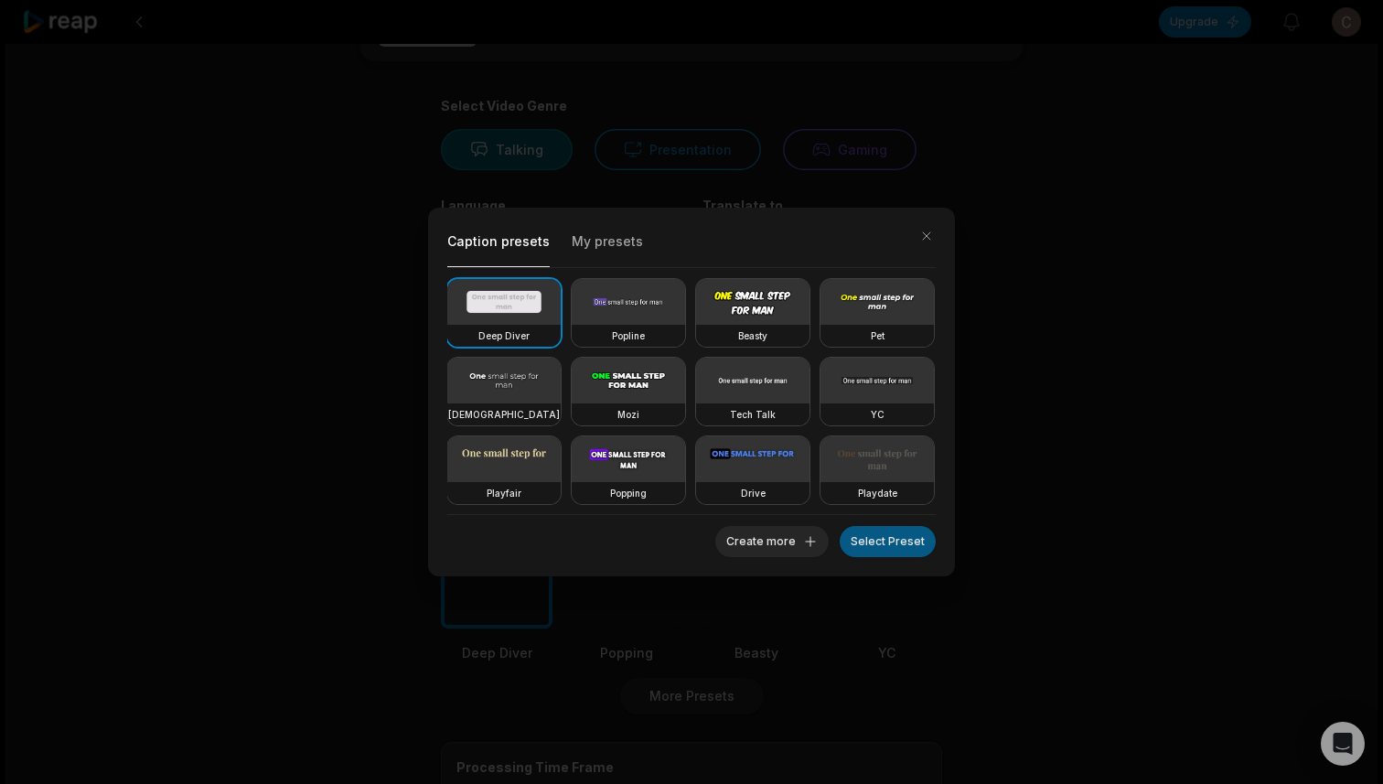
click at [893, 542] on button "Select Preset" at bounding box center [888, 541] width 96 height 31
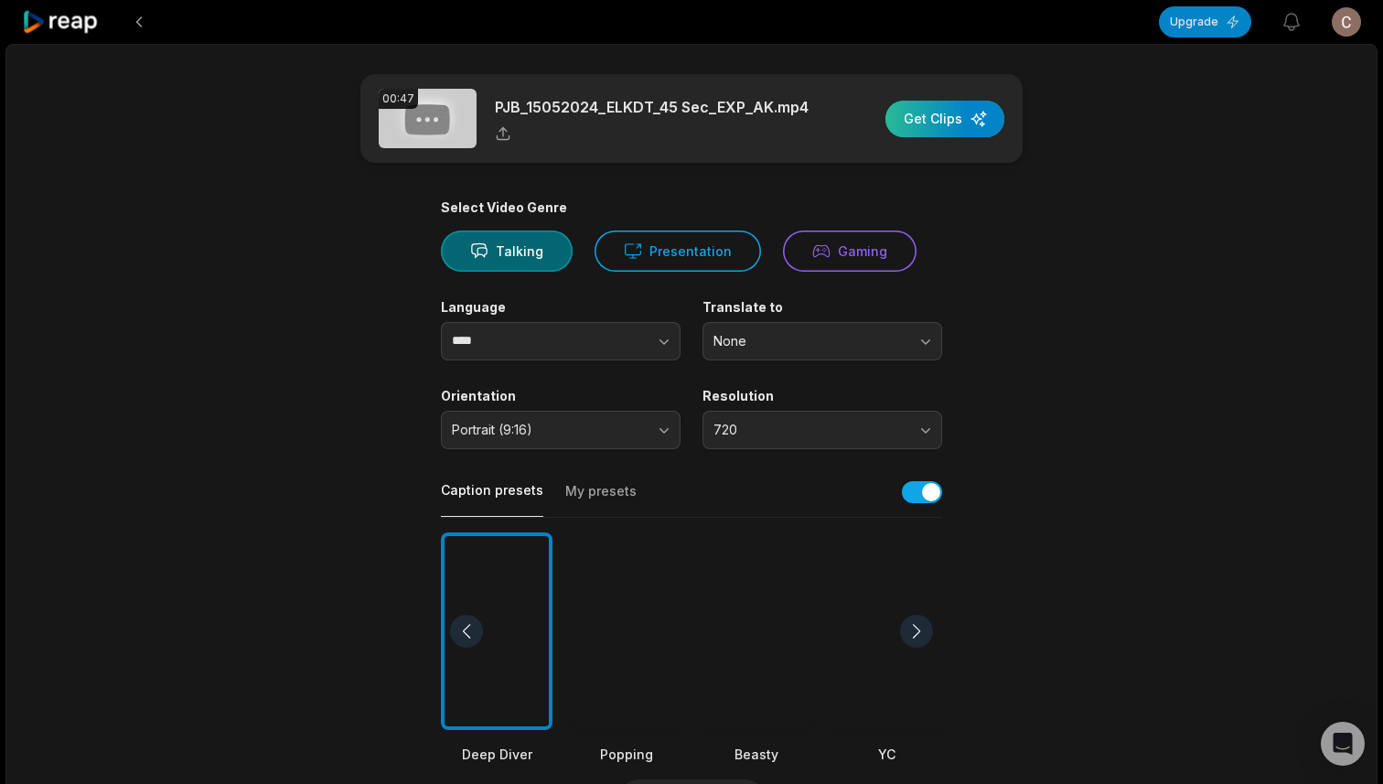
click at [948, 125] on div "button" at bounding box center [945, 119] width 119 height 37
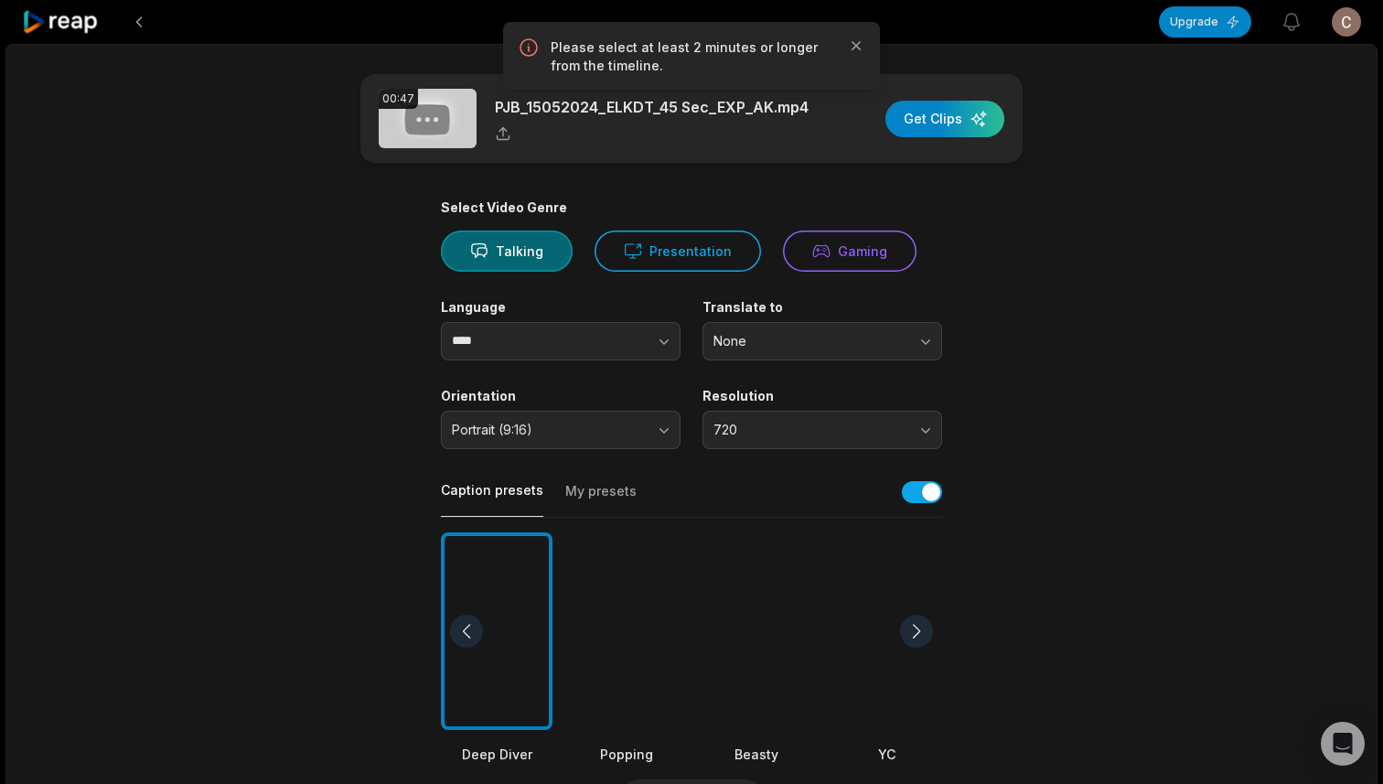
scroll to position [476, 0]
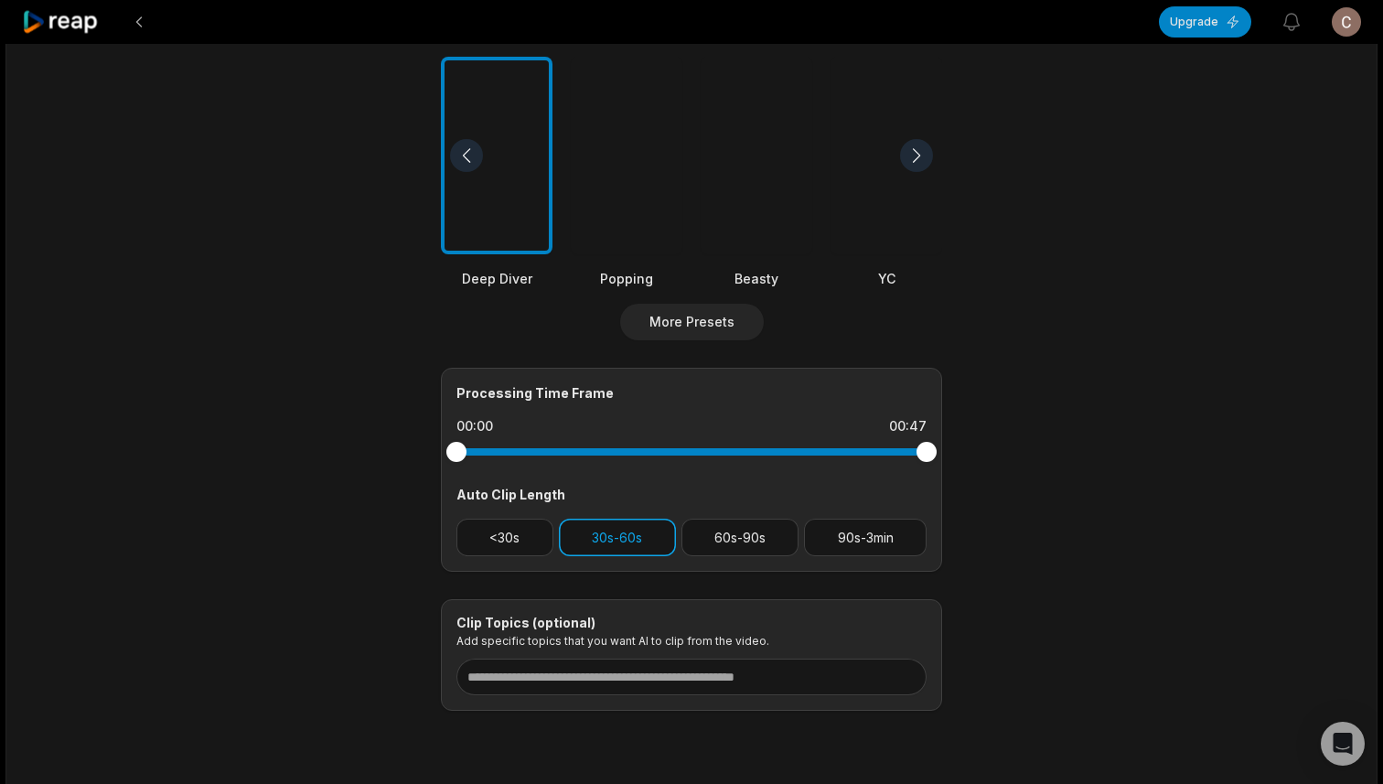
click at [635, 538] on button "30s-60s" at bounding box center [617, 538] width 117 height 38
click at [508, 544] on button "<30s" at bounding box center [504, 538] width 97 height 38
click at [629, 540] on button "30s-60s" at bounding box center [617, 538] width 117 height 38
click at [593, 545] on button "30s-60s" at bounding box center [617, 538] width 117 height 38
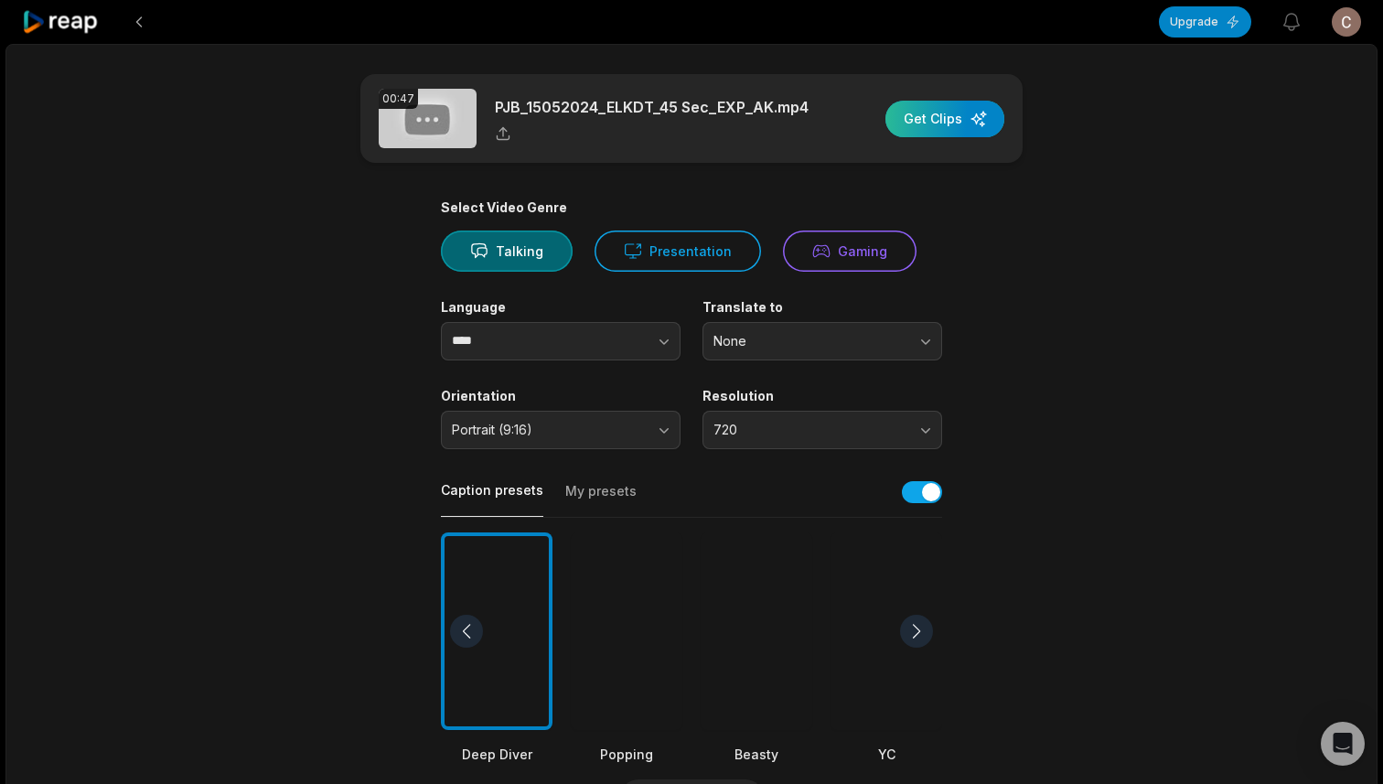
click at [918, 113] on div "button" at bounding box center [945, 119] width 119 height 37
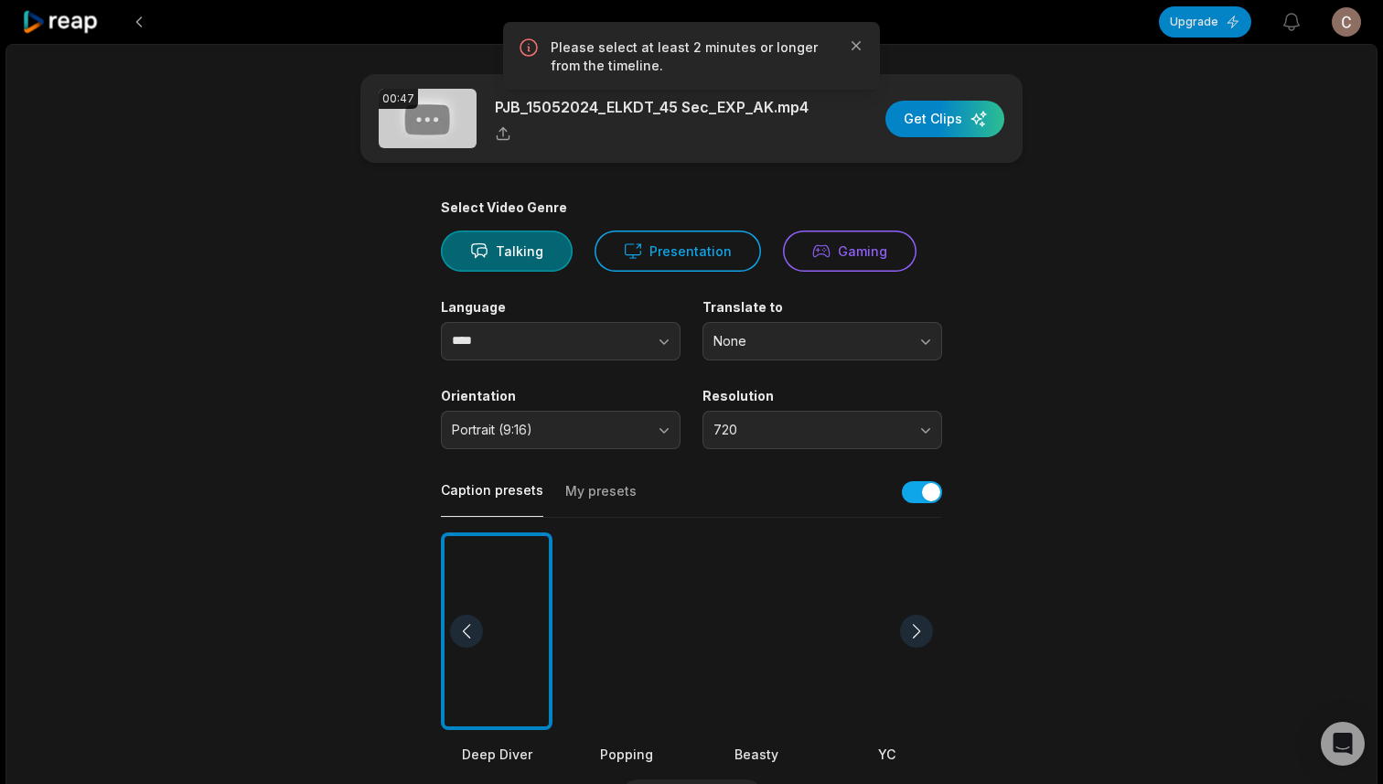
scroll to position [534, 0]
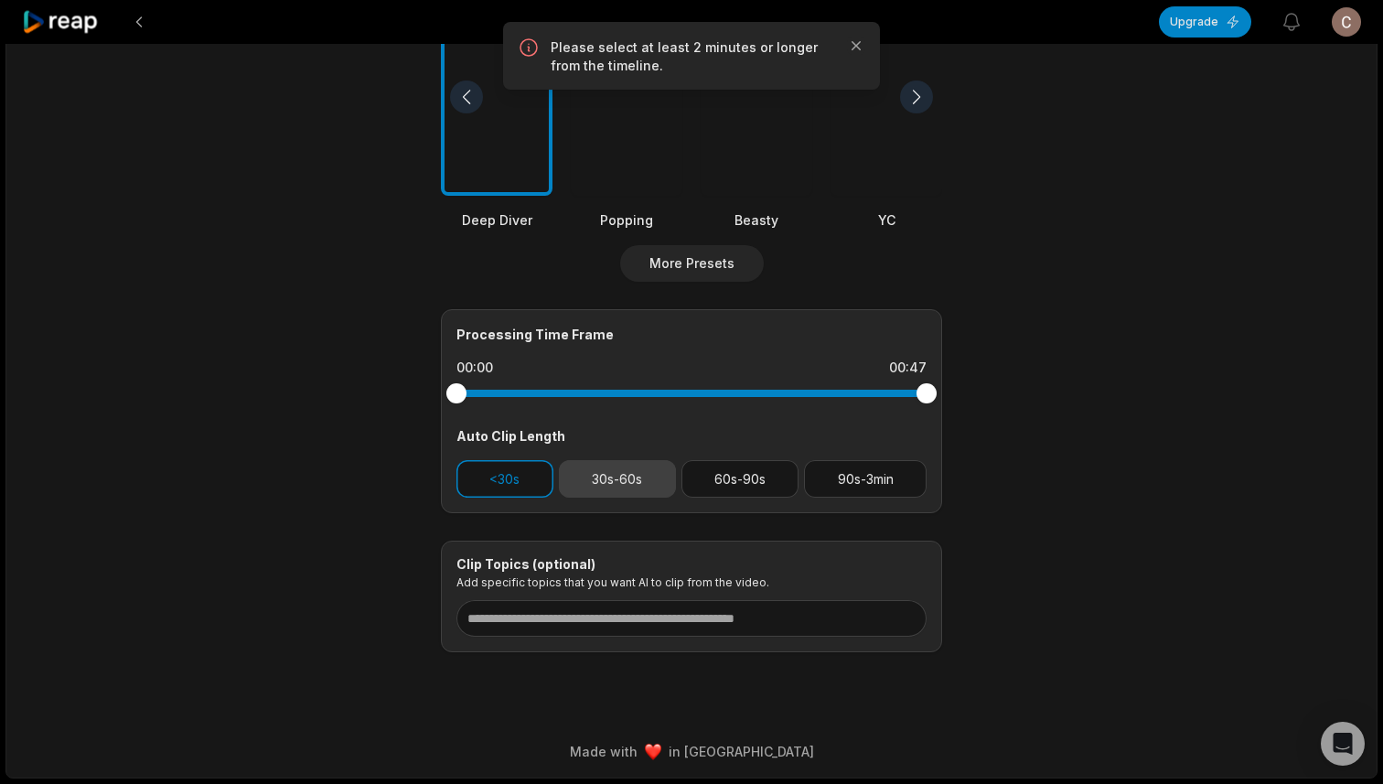
click at [646, 470] on button "30s-60s" at bounding box center [617, 479] width 117 height 38
click at [861, 48] on icon "button" at bounding box center [856, 46] width 18 height 18
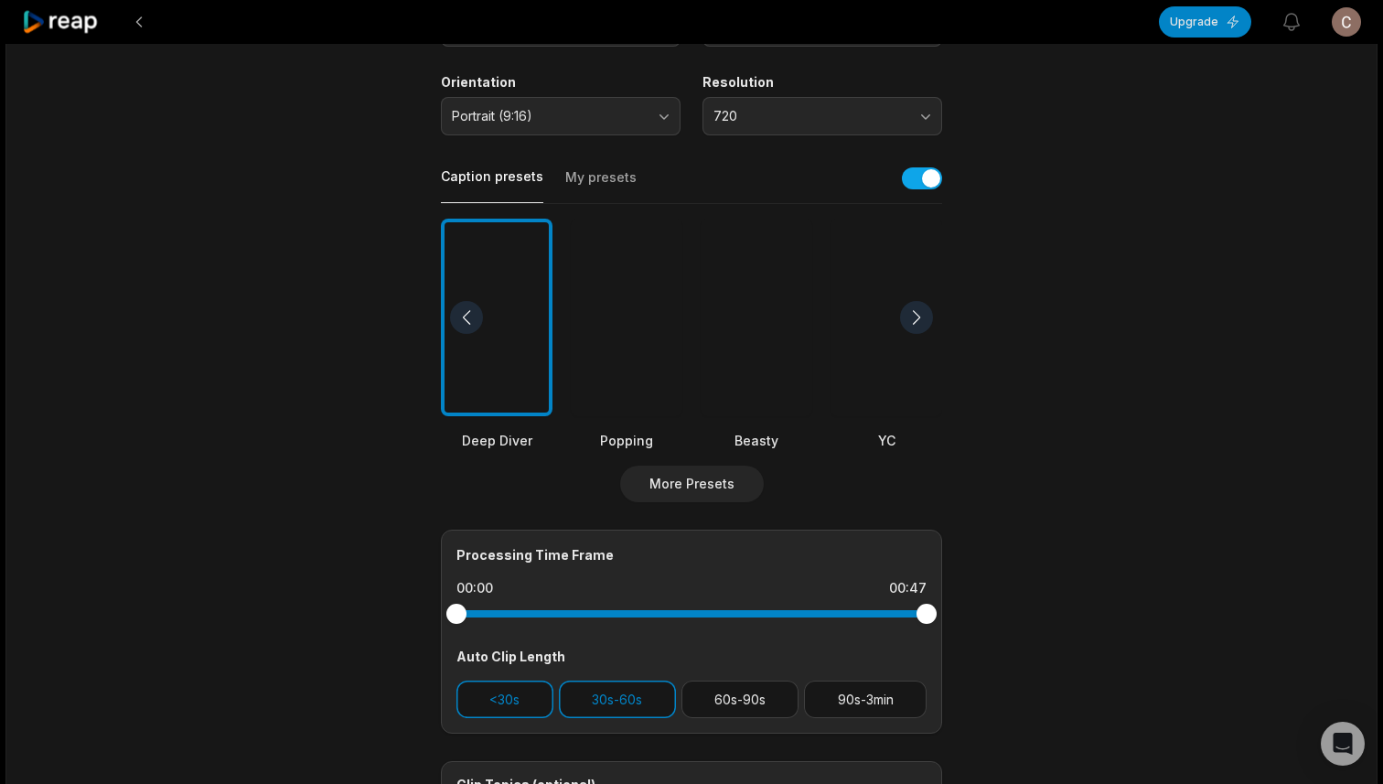
click at [627, 350] on div at bounding box center [627, 318] width 112 height 199
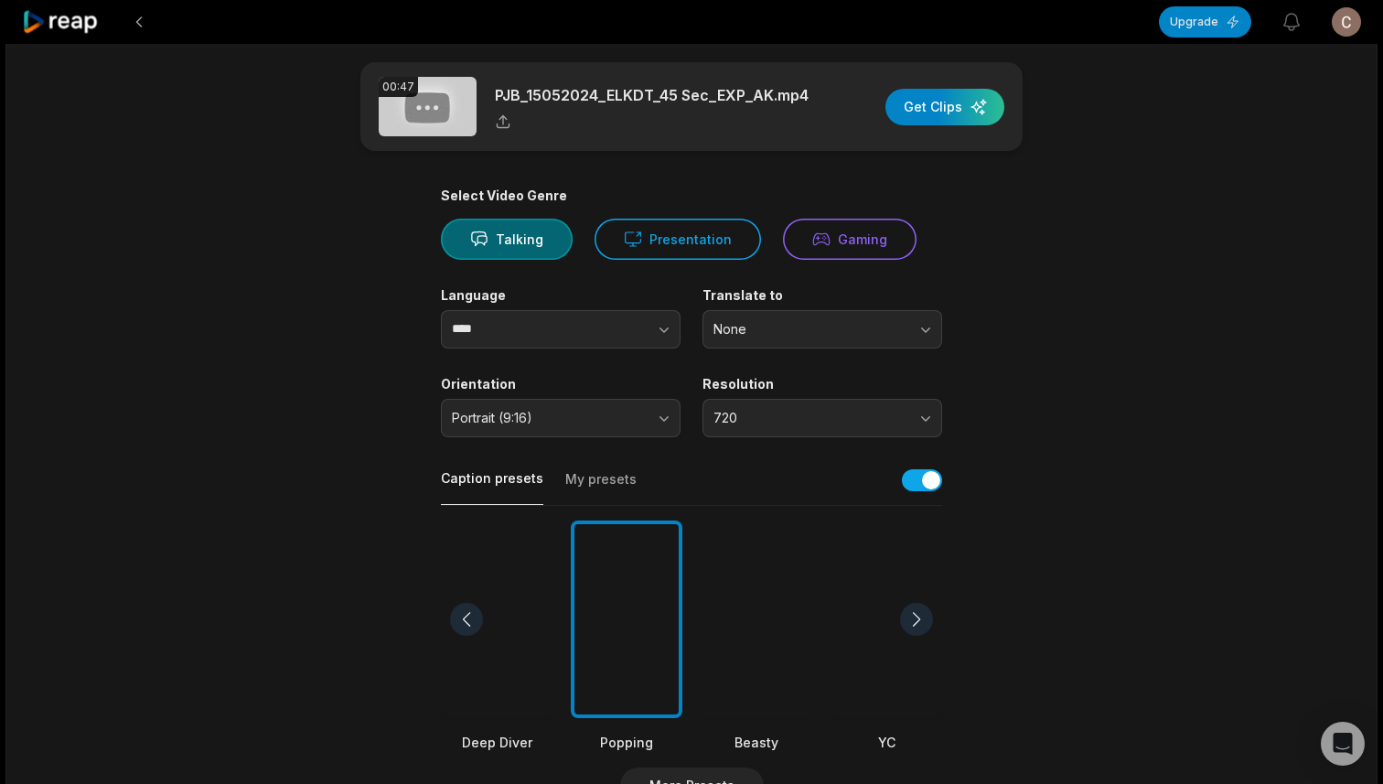
scroll to position [11, 0]
click at [746, 352] on div "Select Video Genre Talking Presentation Gaming Language **** Translate to None …" at bounding box center [691, 681] width 501 height 987
click at [746, 349] on div "Select Video Genre Talking Presentation Gaming Language **** Translate to None …" at bounding box center [691, 681] width 501 height 987
click at [795, 331] on span "None" at bounding box center [810, 330] width 192 height 16
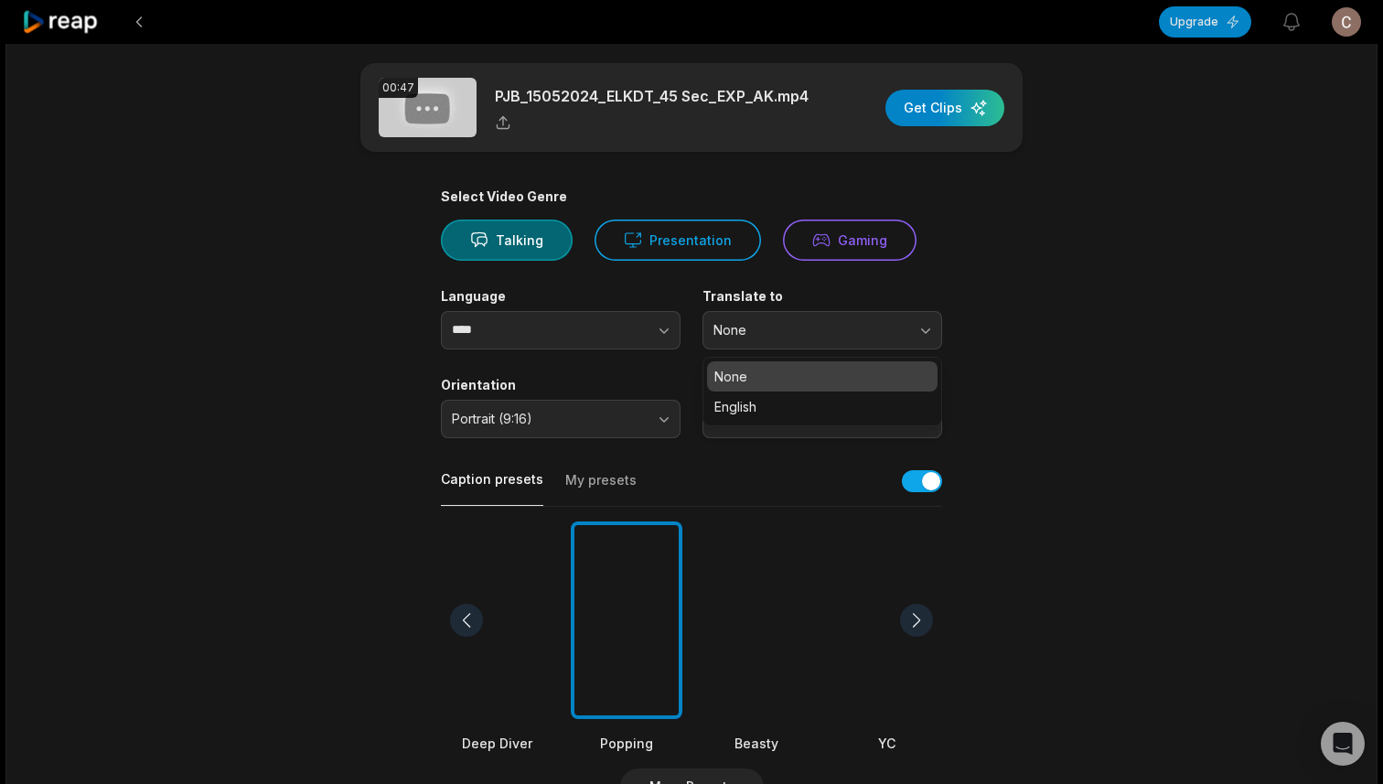
click at [728, 367] on p "None" at bounding box center [822, 376] width 216 height 19
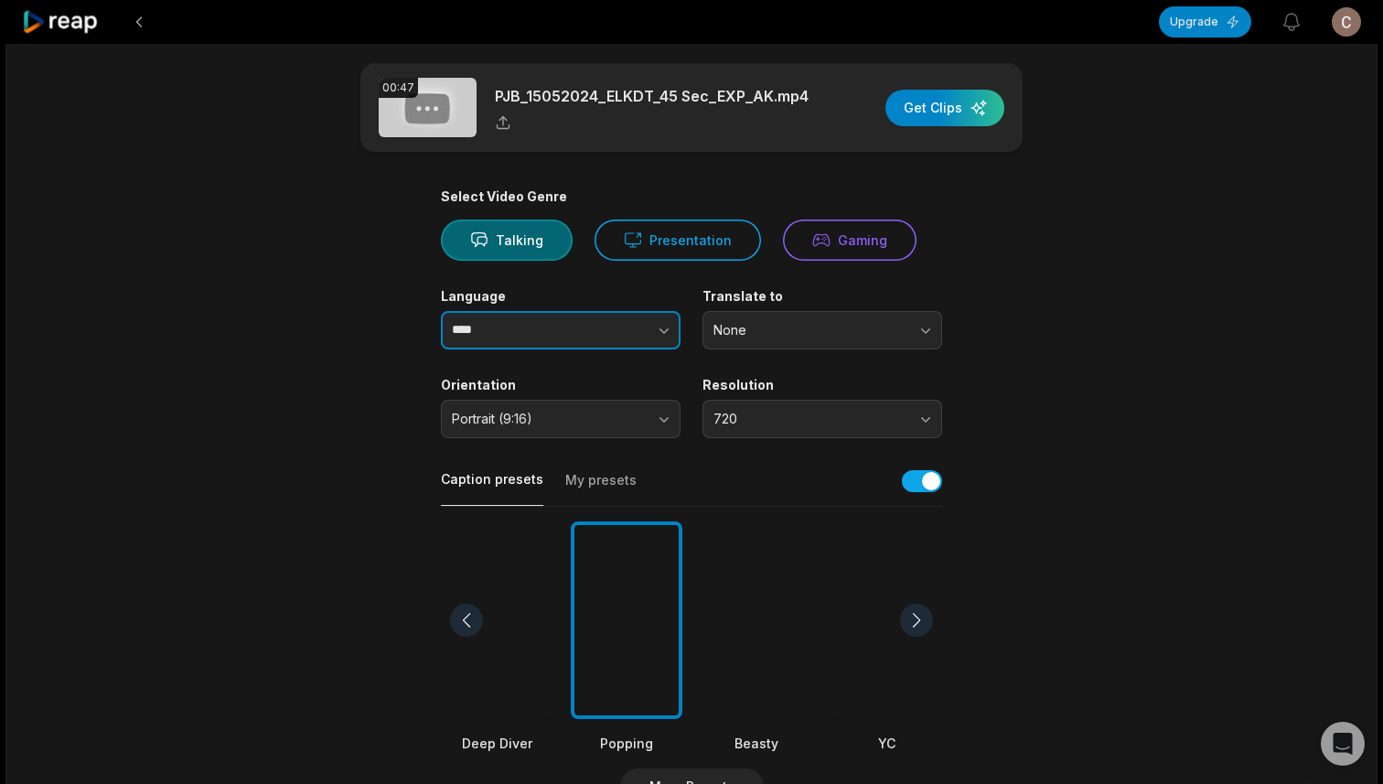
click at [607, 336] on button "button" at bounding box center [628, 330] width 104 height 38
type input "*****"
click at [935, 109] on div "button" at bounding box center [945, 108] width 119 height 37
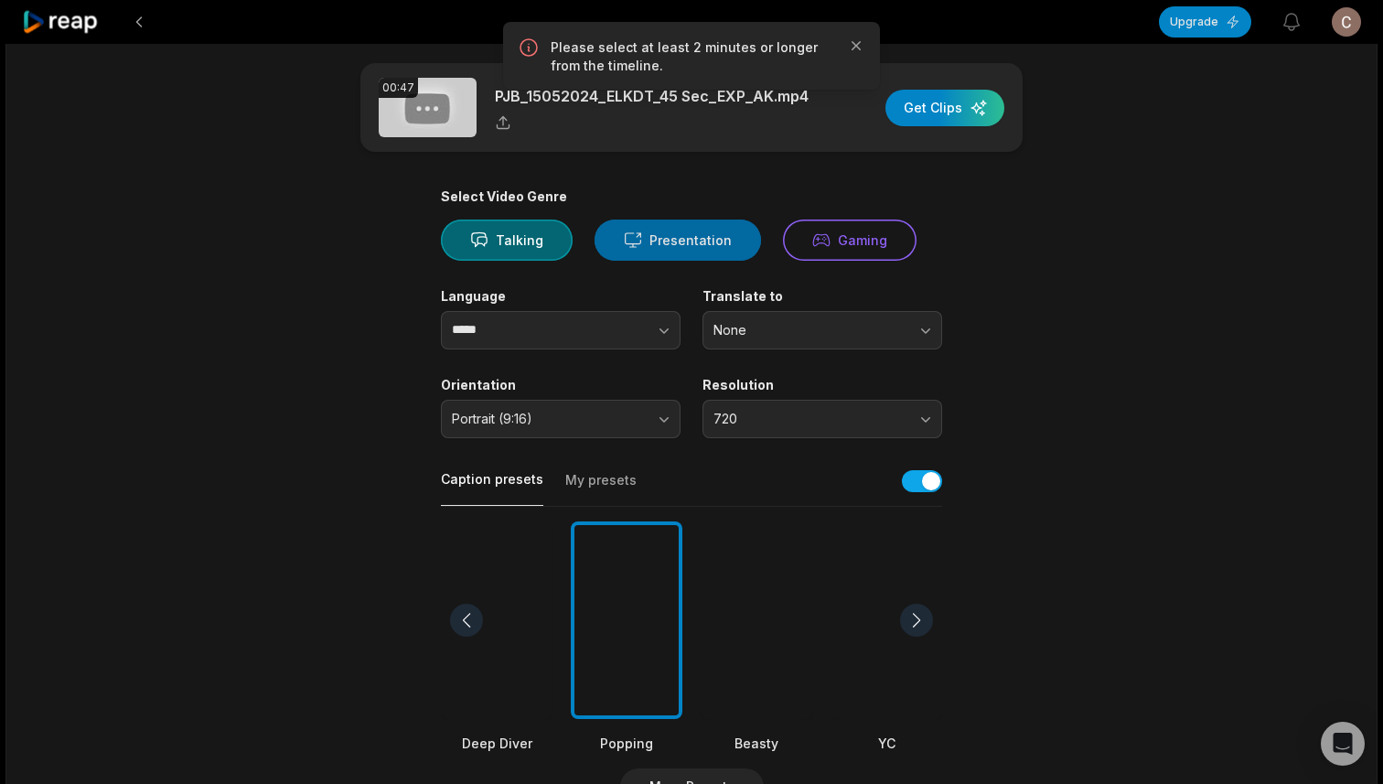
click at [725, 251] on button "Presentation" at bounding box center [678, 240] width 166 height 41
click at [527, 261] on div "Select Video Genre Talking Presentation Gaming Language ***** Translate to None…" at bounding box center [691, 681] width 501 height 987
click at [527, 249] on button "Talking" at bounding box center [507, 240] width 132 height 41
click at [903, 119] on div "button" at bounding box center [945, 108] width 119 height 37
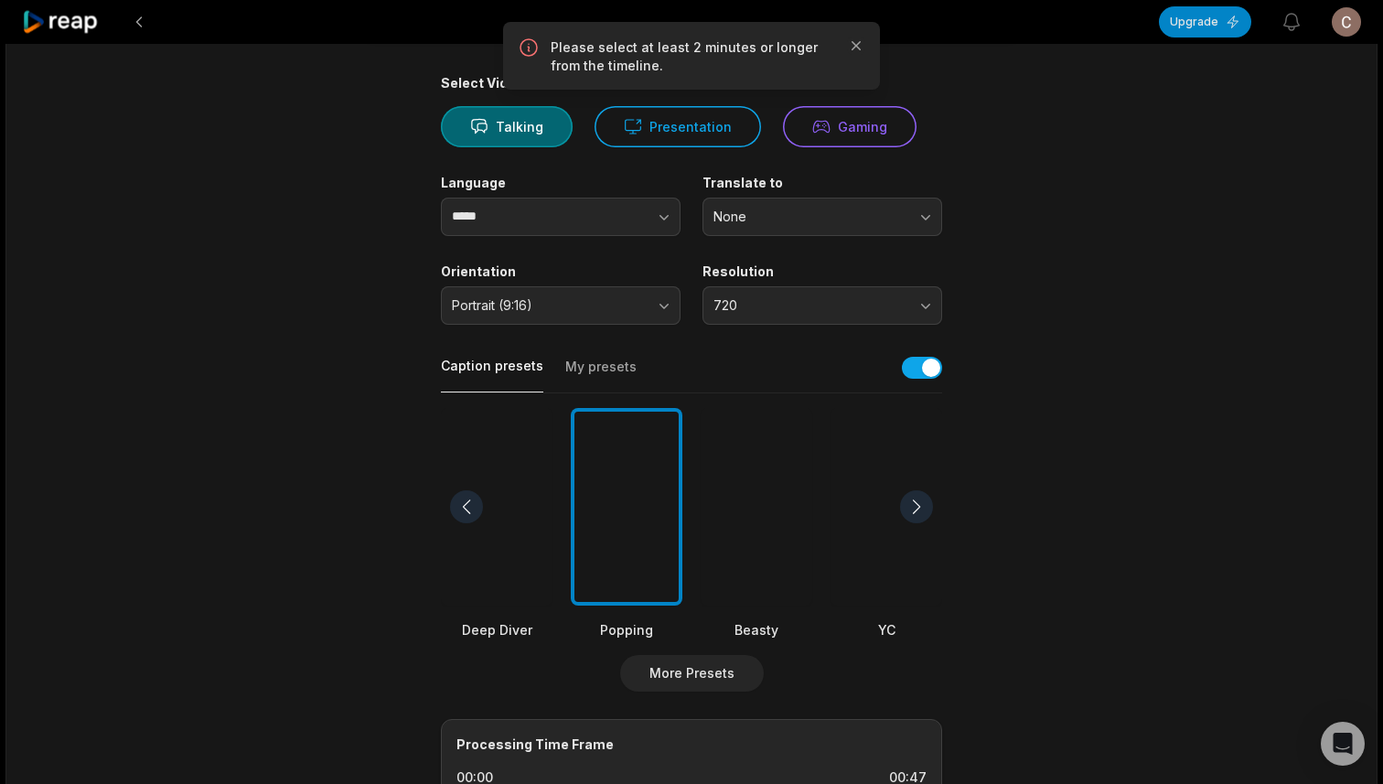
scroll to position [126, 0]
click at [840, 524] on div at bounding box center [887, 505] width 112 height 199
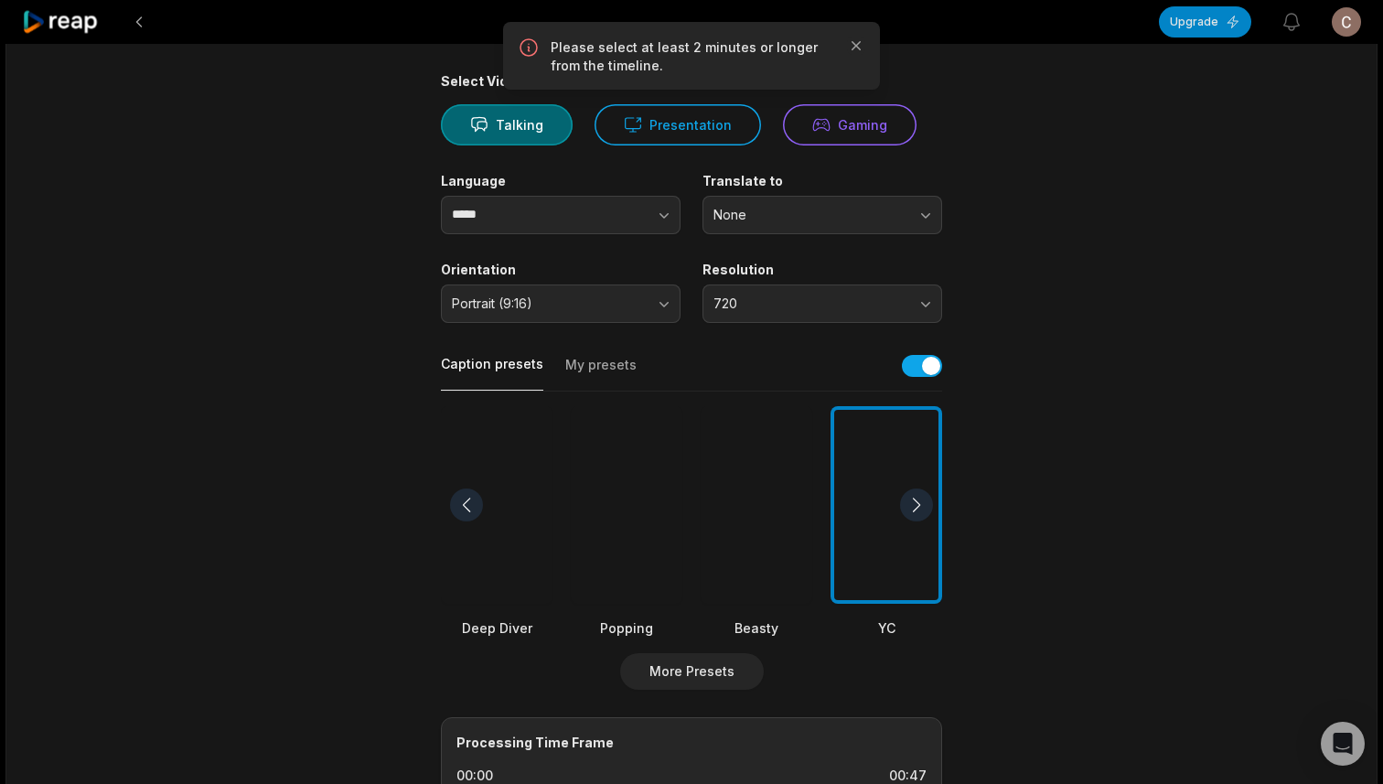
scroll to position [0, 0]
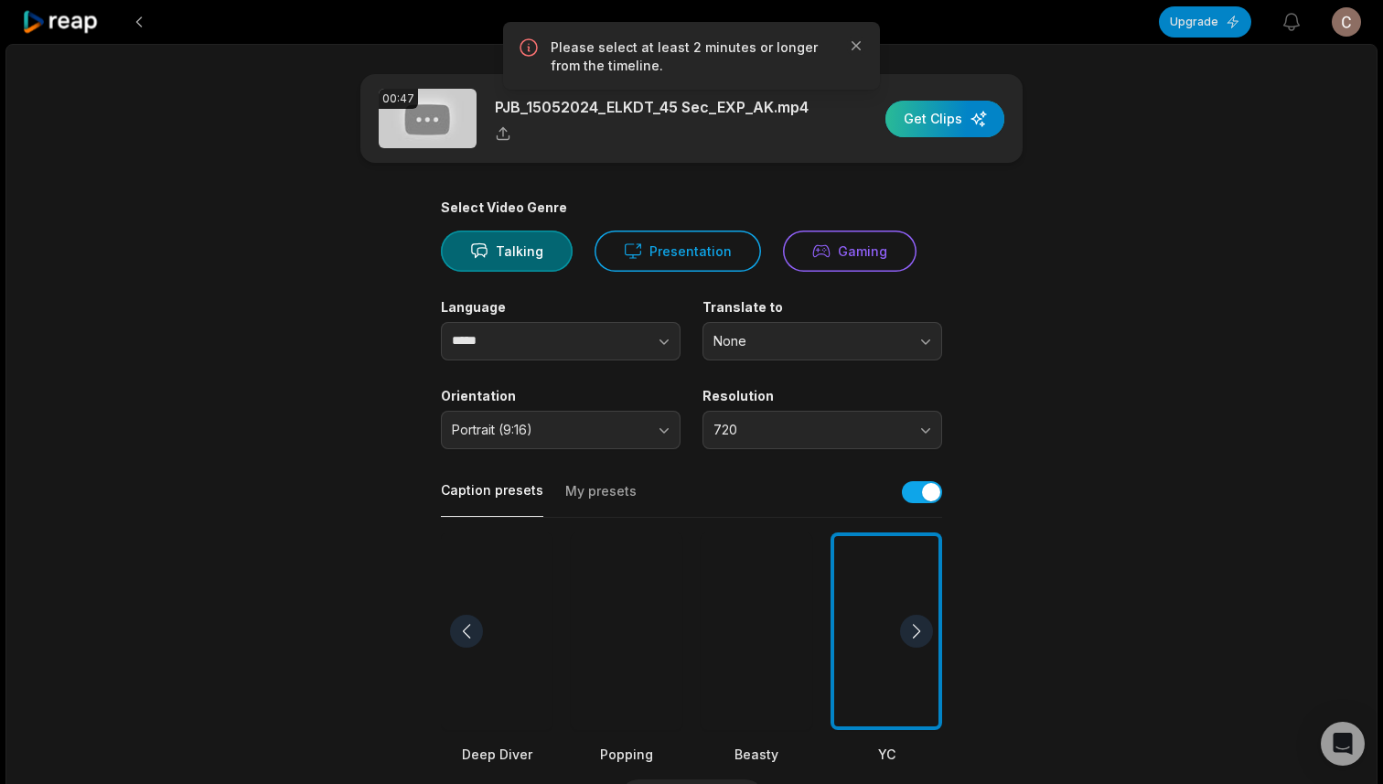
click at [942, 132] on div "button" at bounding box center [945, 119] width 119 height 37
click at [1098, 319] on main "00:47 PJB_15052024_ELKDT_45 Sec_EXP_AK.mp4 Get Clips Select Video Genre Talking…" at bounding box center [692, 630] width 886 height 1112
click at [861, 49] on icon "button" at bounding box center [856, 46] width 18 height 18
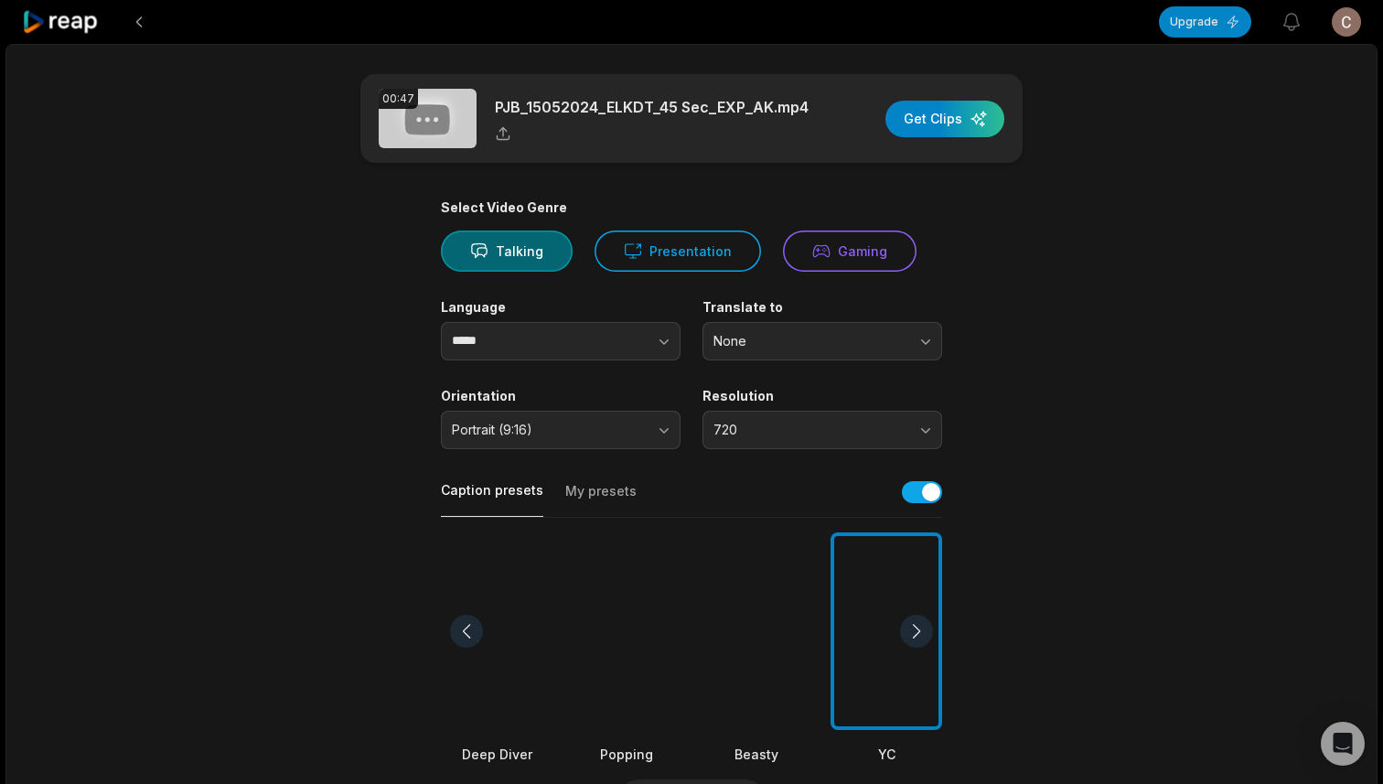
scroll to position [476, 0]
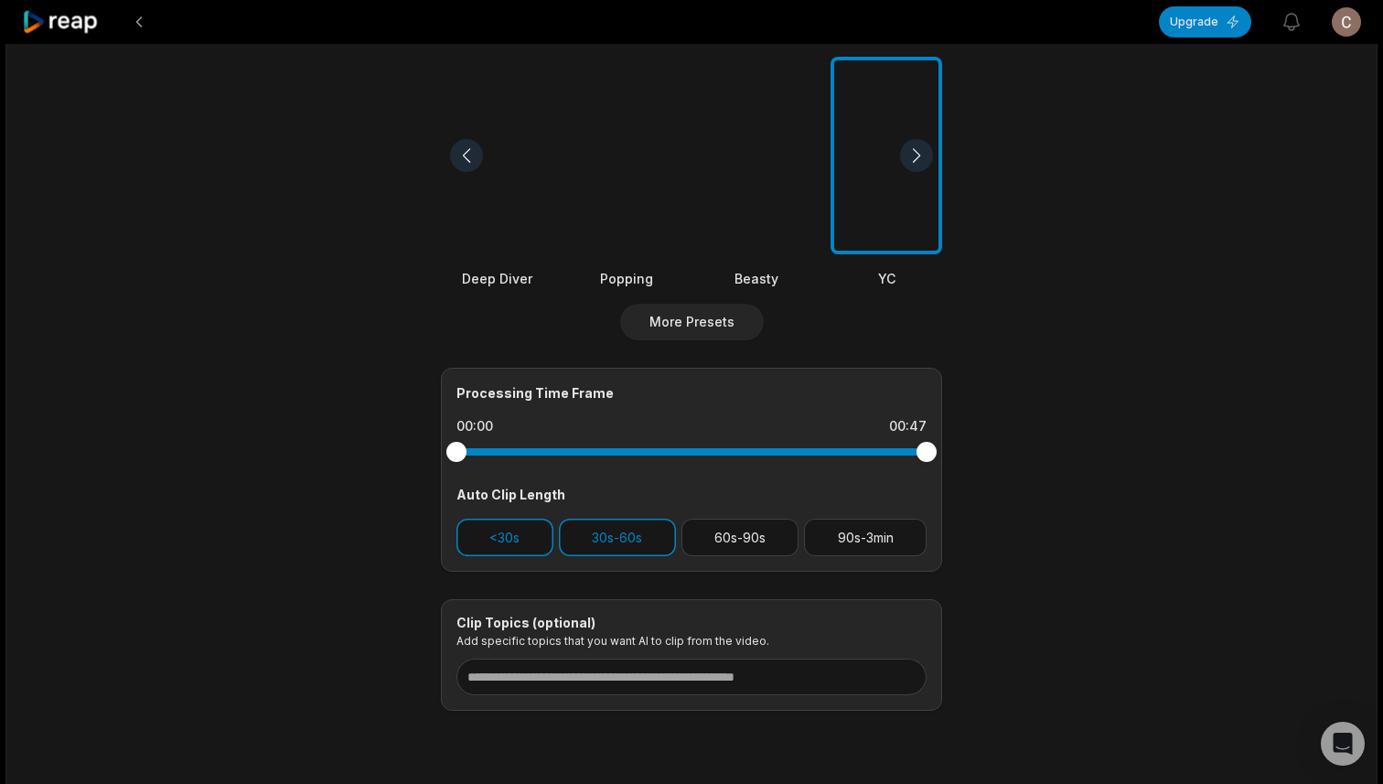
drag, startPoint x: 923, startPoint y: 455, endPoint x: 783, endPoint y: 454, distance: 140.0
click at [782, 455] on div at bounding box center [691, 451] width 470 height 33
click at [843, 449] on div at bounding box center [691, 451] width 470 height 7
drag, startPoint x: 923, startPoint y: 450, endPoint x: 756, endPoint y: 439, distance: 167.8
click at [756, 439] on div at bounding box center [691, 451] width 470 height 33
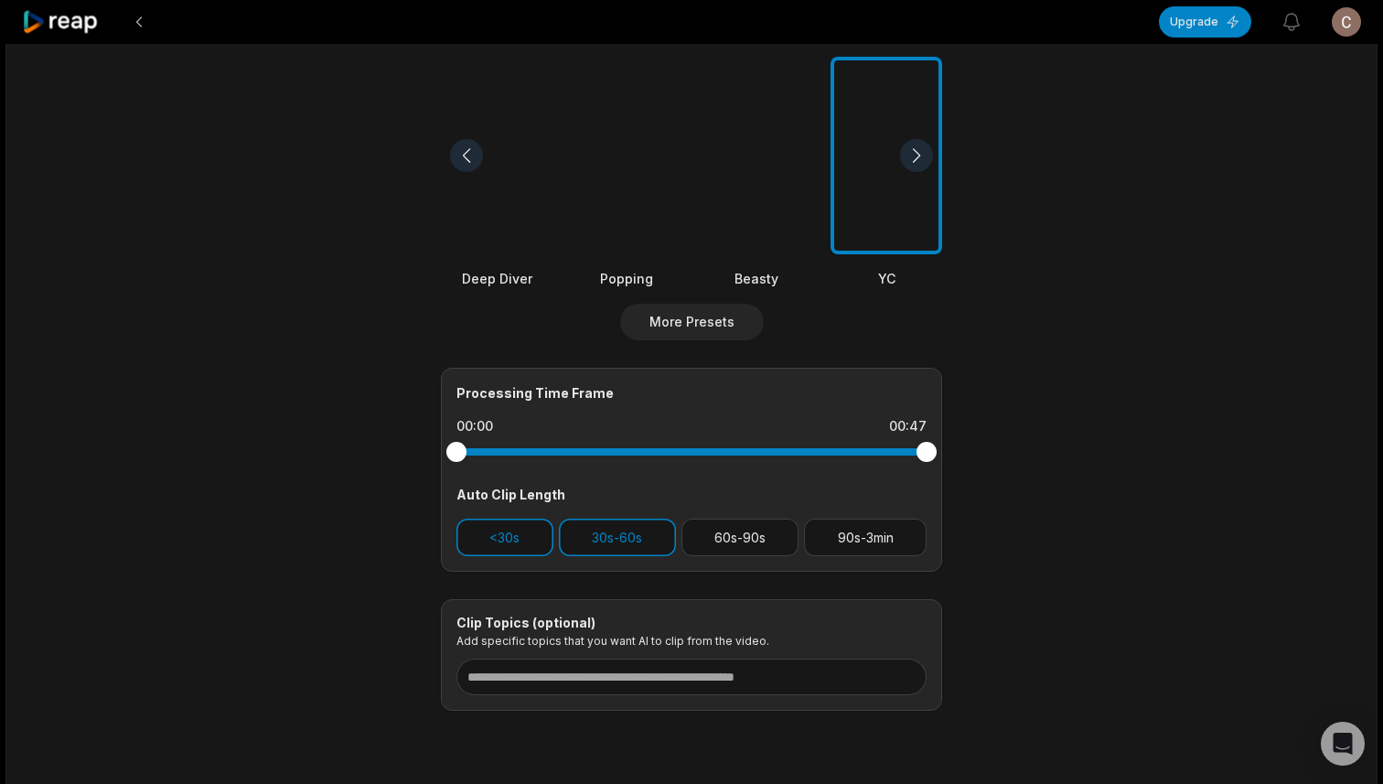
drag, startPoint x: 466, startPoint y: 452, endPoint x: 531, endPoint y: 457, distance: 65.2
click at [531, 457] on div at bounding box center [691, 451] width 470 height 33
click at [619, 533] on button "30s-60s" at bounding box center [617, 538] width 117 height 38
drag, startPoint x: 922, startPoint y: 448, endPoint x: 815, endPoint y: 446, distance: 107.1
click at [815, 446] on div at bounding box center [691, 451] width 470 height 33
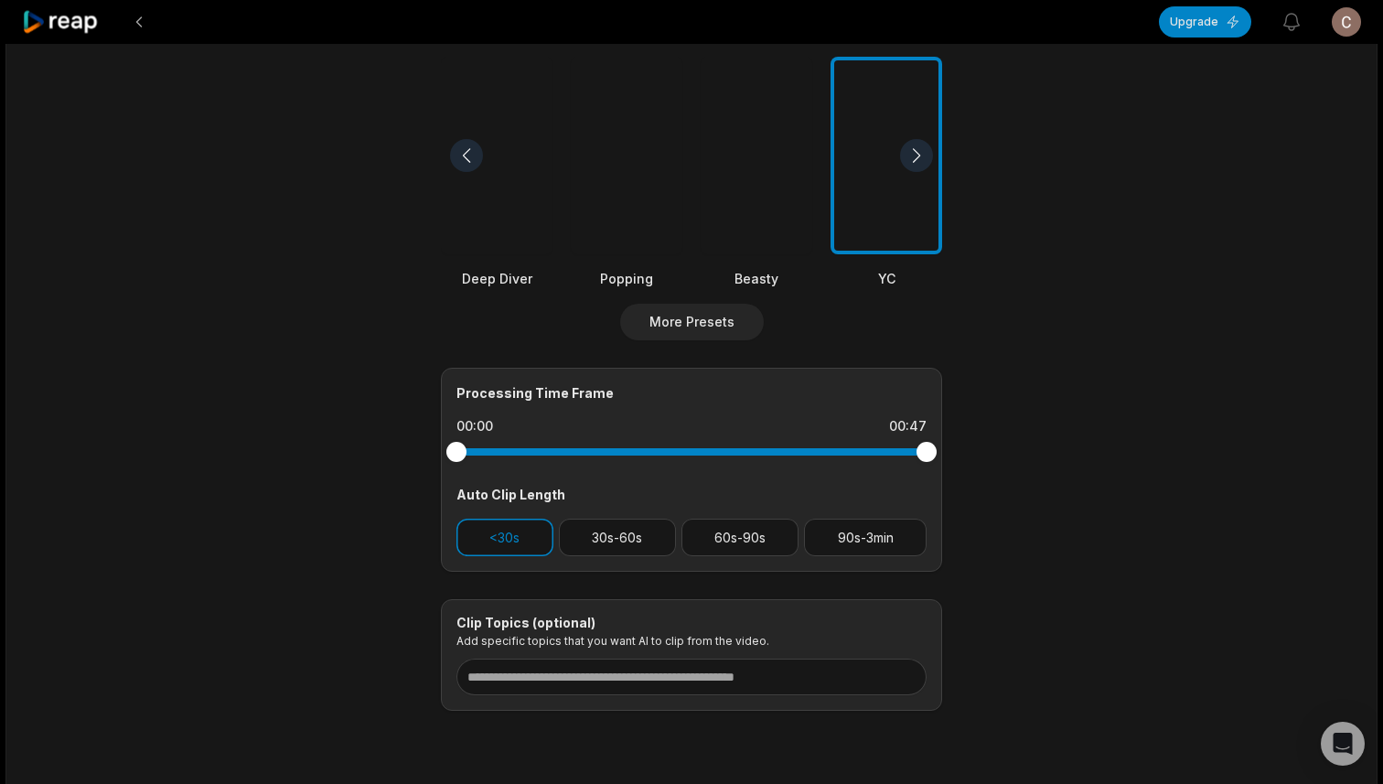
click at [815, 454] on div at bounding box center [691, 451] width 470 height 7
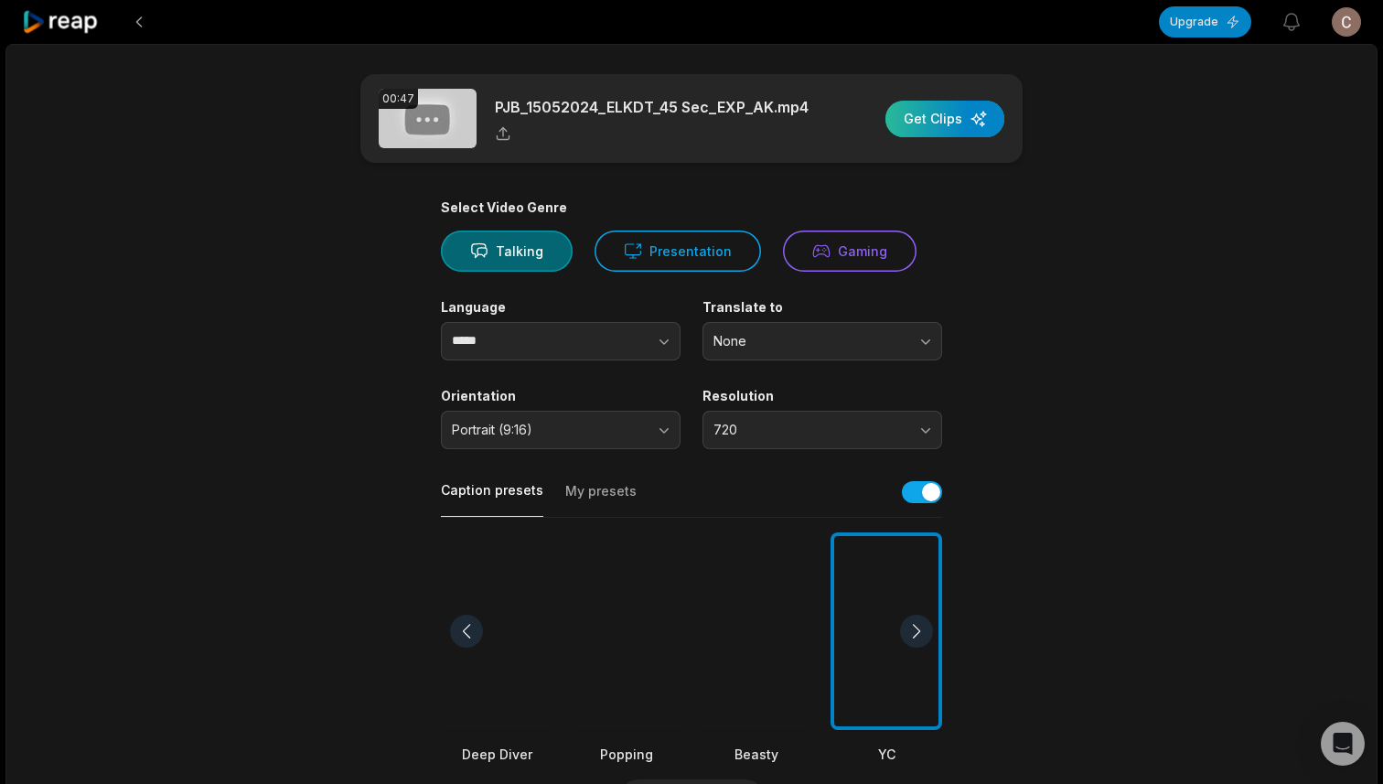
click at [923, 128] on div "button" at bounding box center [945, 119] width 119 height 37
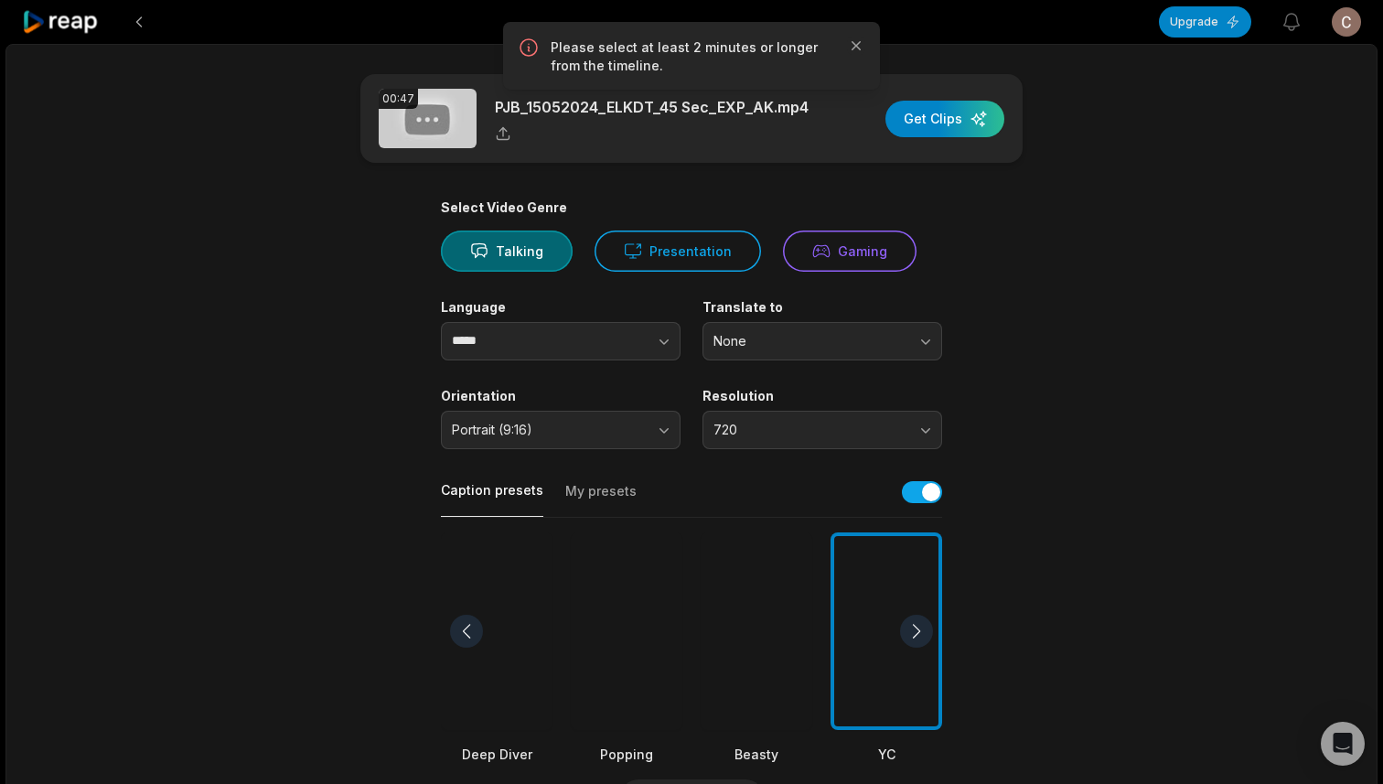
click at [934, 304] on label "Translate to" at bounding box center [823, 307] width 240 height 16
